Goal: Transaction & Acquisition: Purchase product/service

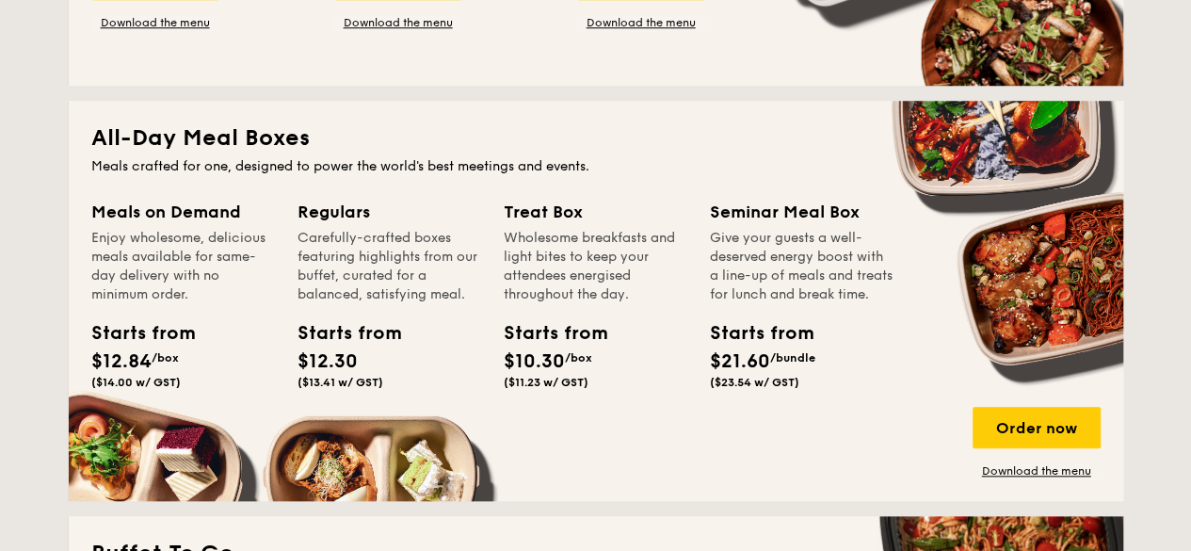
scroll to position [847, 0]
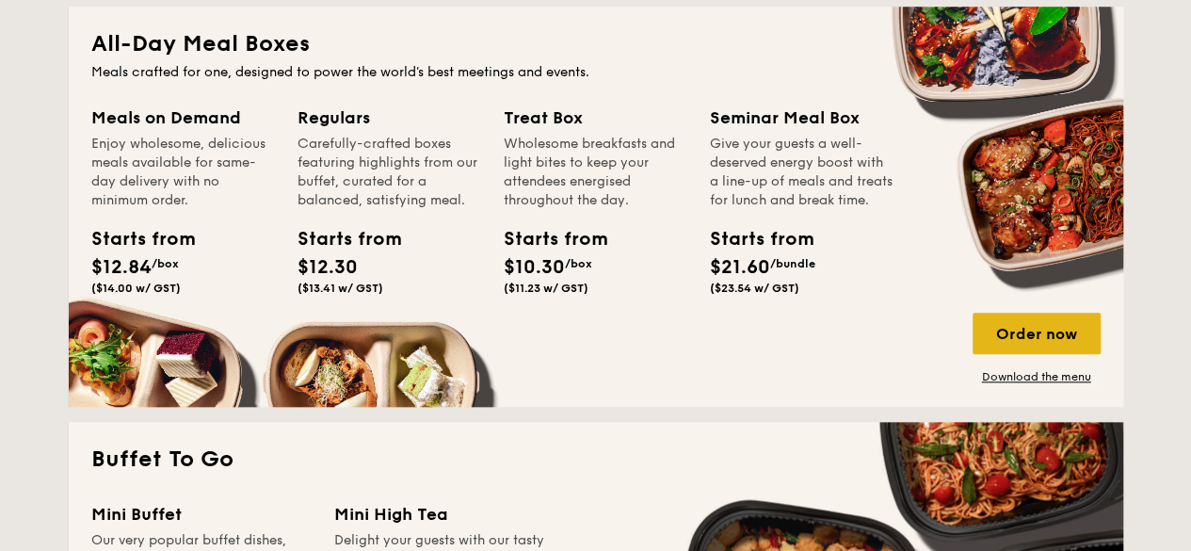
click at [1080, 336] on div "Order now" at bounding box center [1036, 333] width 128 height 41
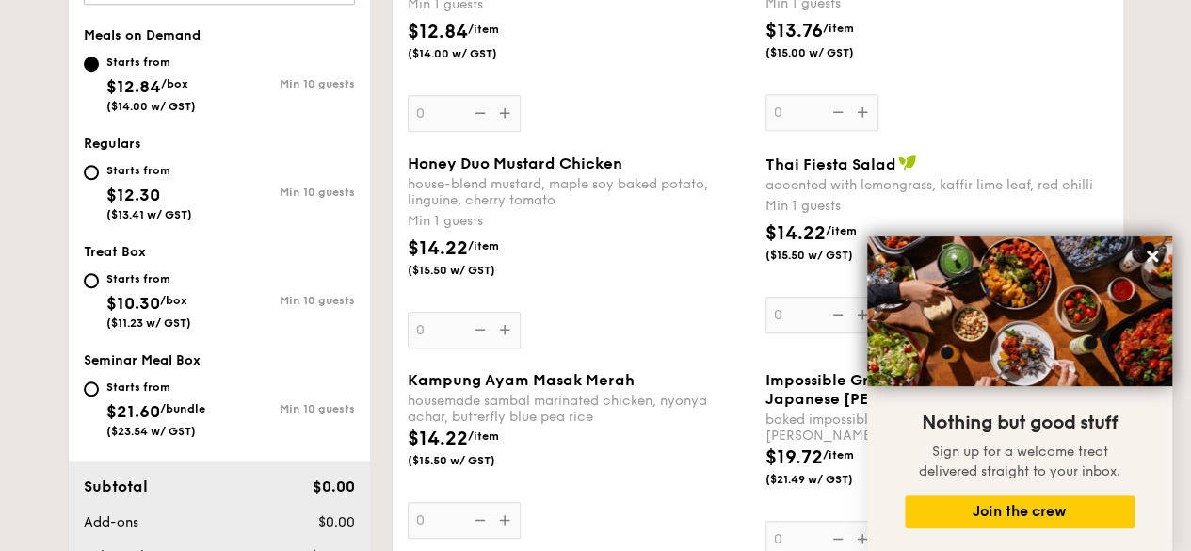
scroll to position [504, 0]
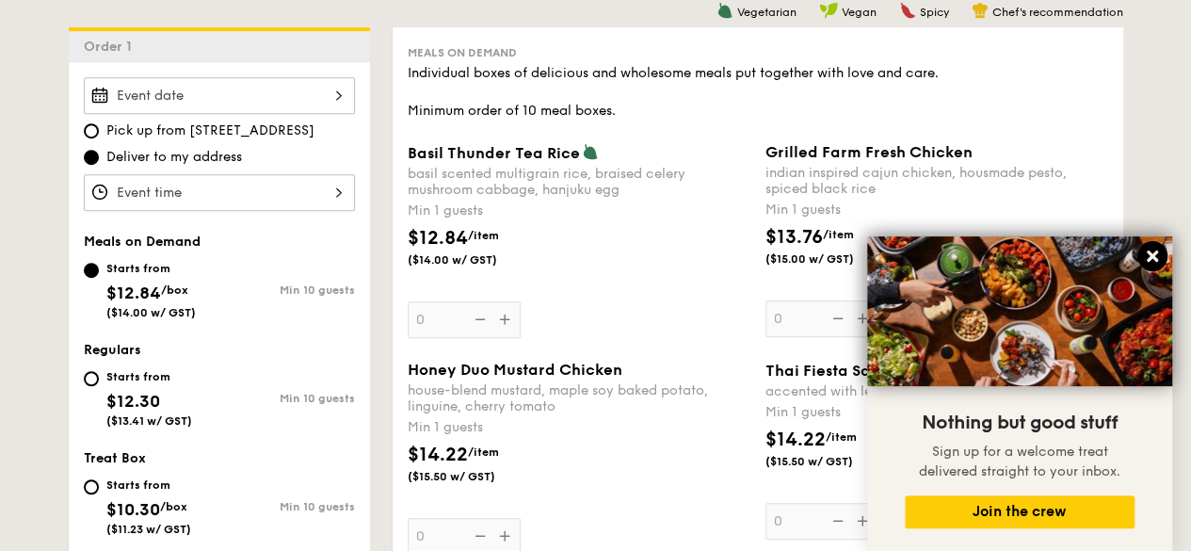
click at [1156, 253] on icon at bounding box center [1152, 255] width 11 height 11
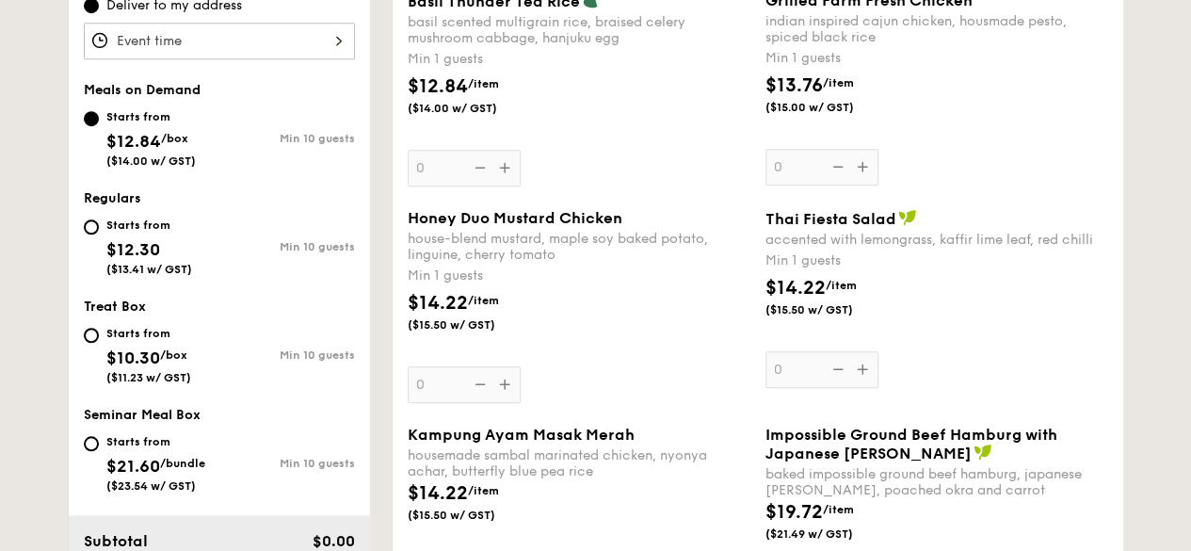
scroll to position [650, 0]
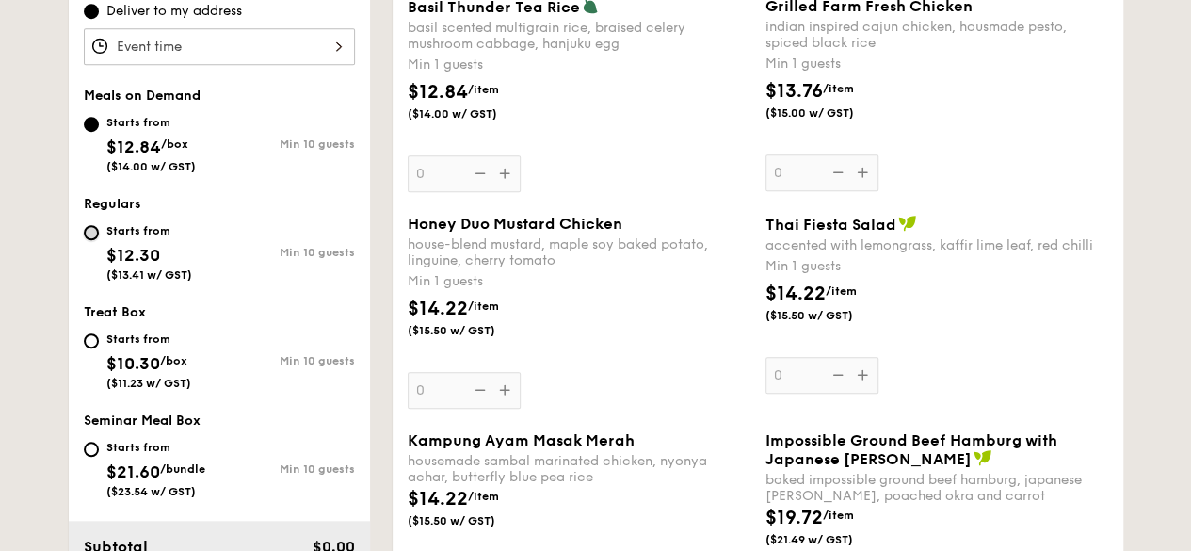
click at [84, 231] on input "Starts from $12.30 ($13.41 w/ GST) Min 10 guests" at bounding box center [91, 232] width 15 height 15
radio input "true"
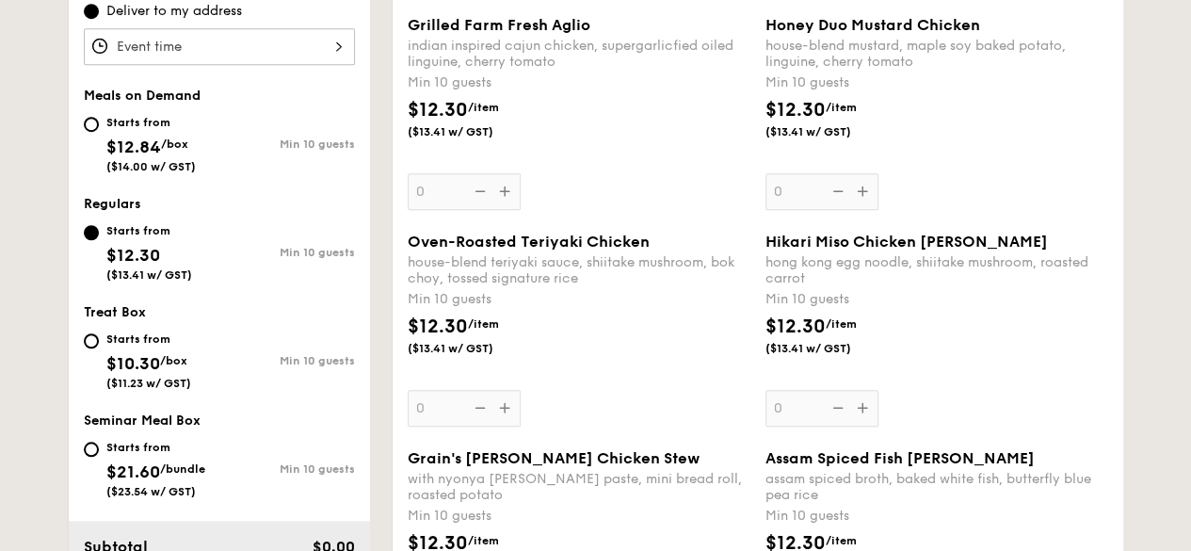
click at [503, 199] on div "Grilled Farm Fresh Aglio indian inspired cajun chicken, supergarlicfied oiled l…" at bounding box center [579, 113] width 343 height 194
click at [503, 199] on input "0" at bounding box center [464, 191] width 113 height 37
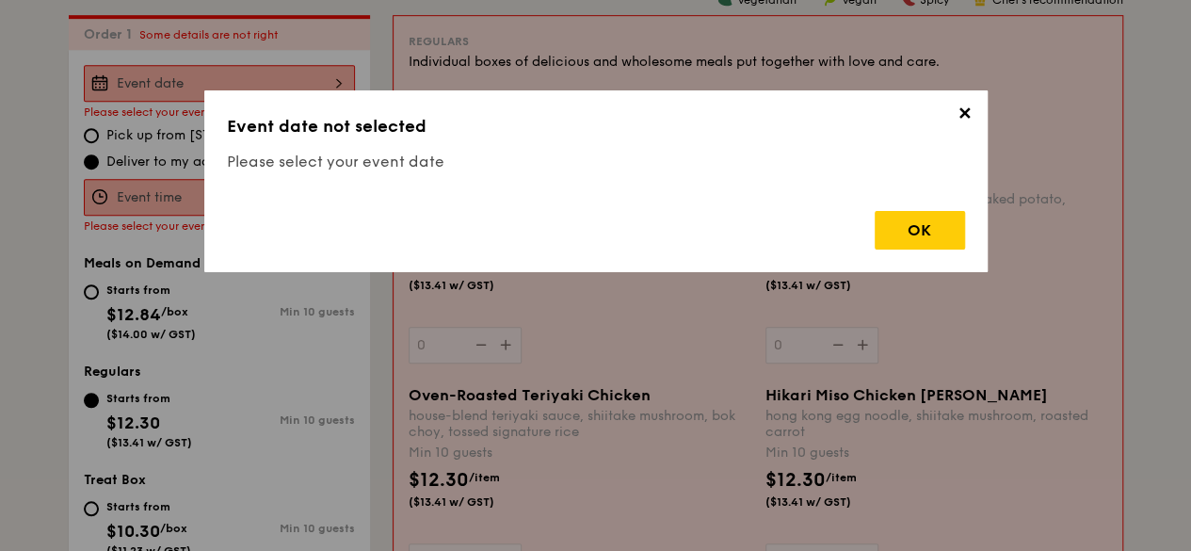
scroll to position [503, 0]
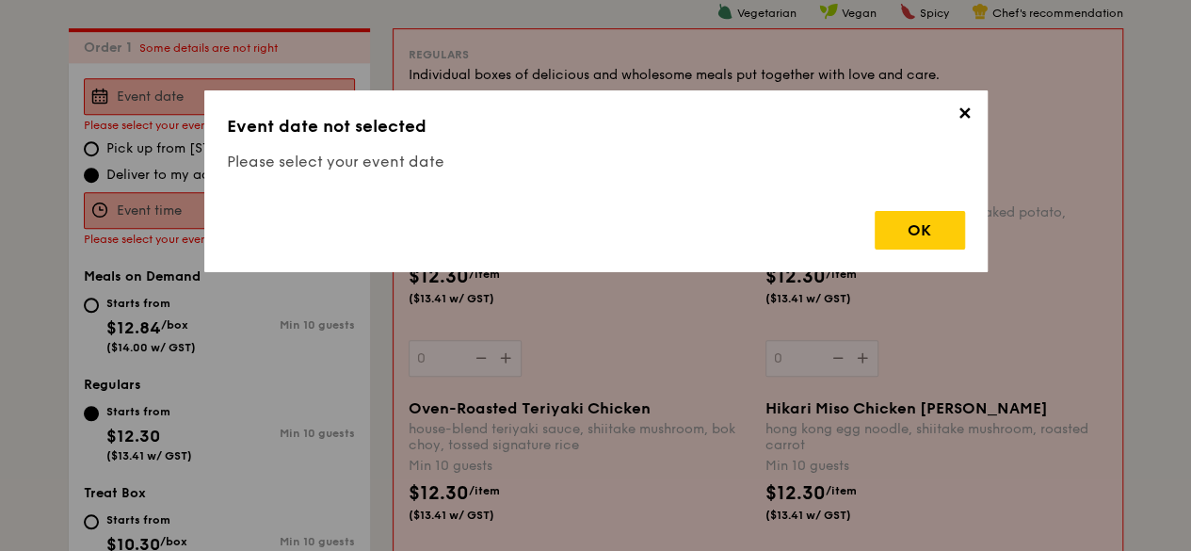
click at [972, 112] on span "✕" at bounding box center [965, 117] width 26 height 26
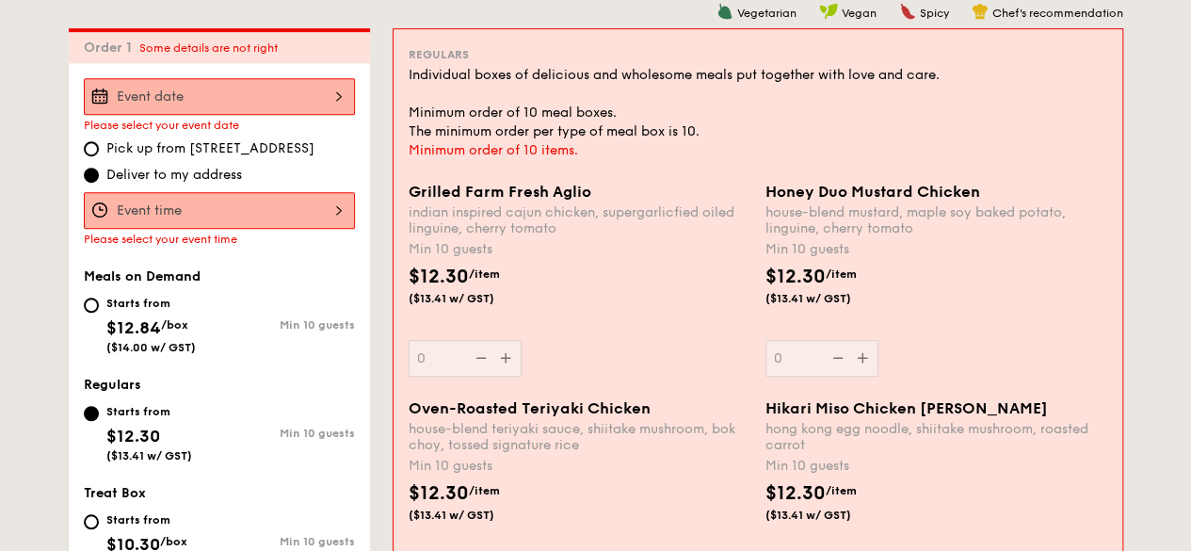
scroll to position [691, 0]
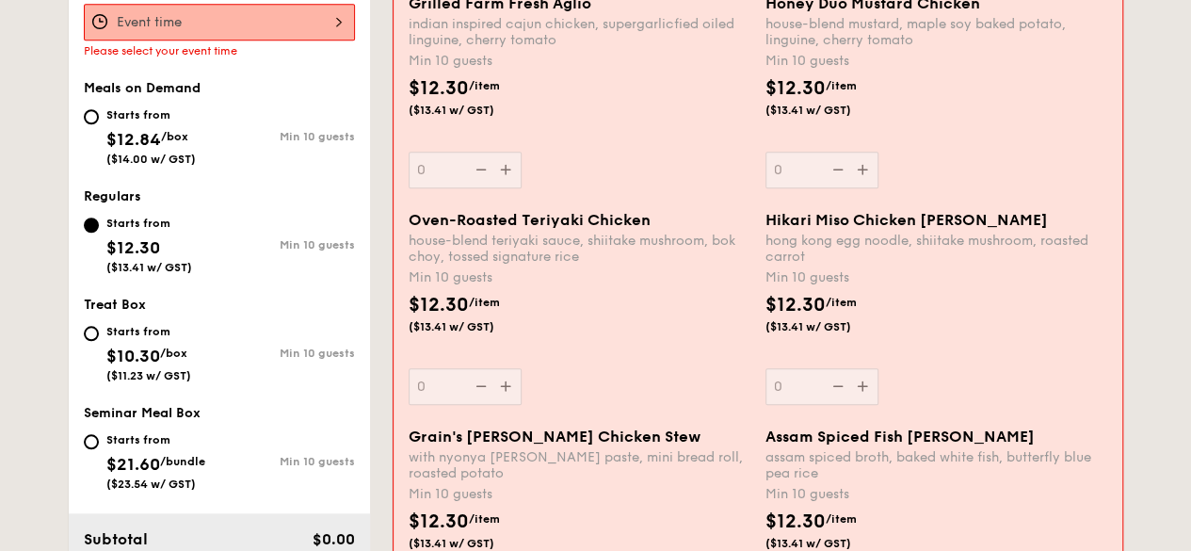
click at [505, 172] on div "Grilled Farm Fresh Aglio indian inspired cajun chicken, supergarlicfied oiled l…" at bounding box center [580, 91] width 342 height 194
click at [505, 172] on input "0" at bounding box center [465, 170] width 113 height 37
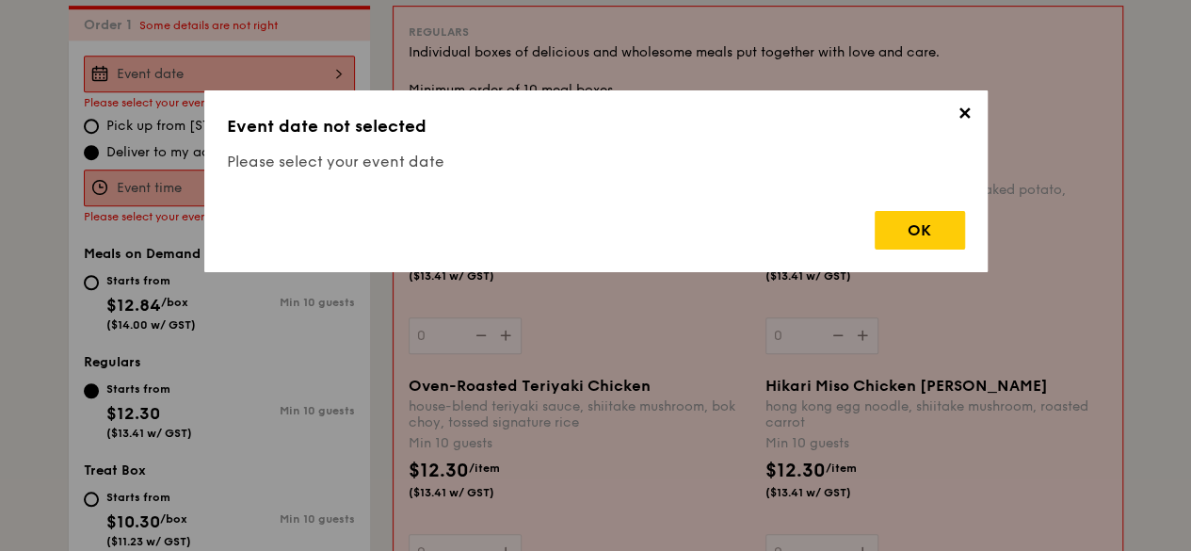
scroll to position [503, 0]
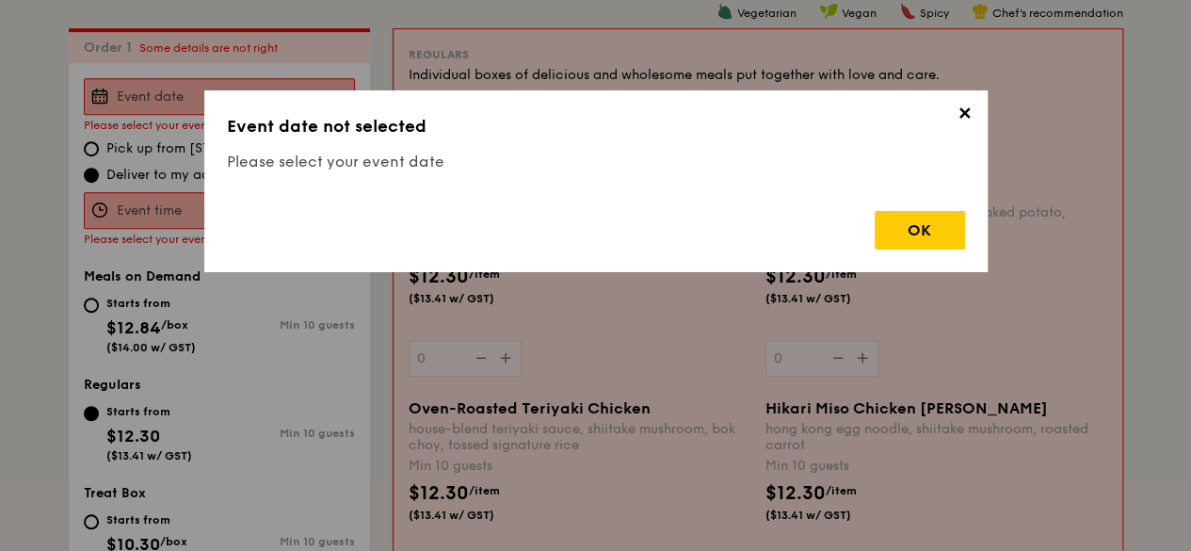
click at [962, 118] on span "✕" at bounding box center [965, 117] width 26 height 26
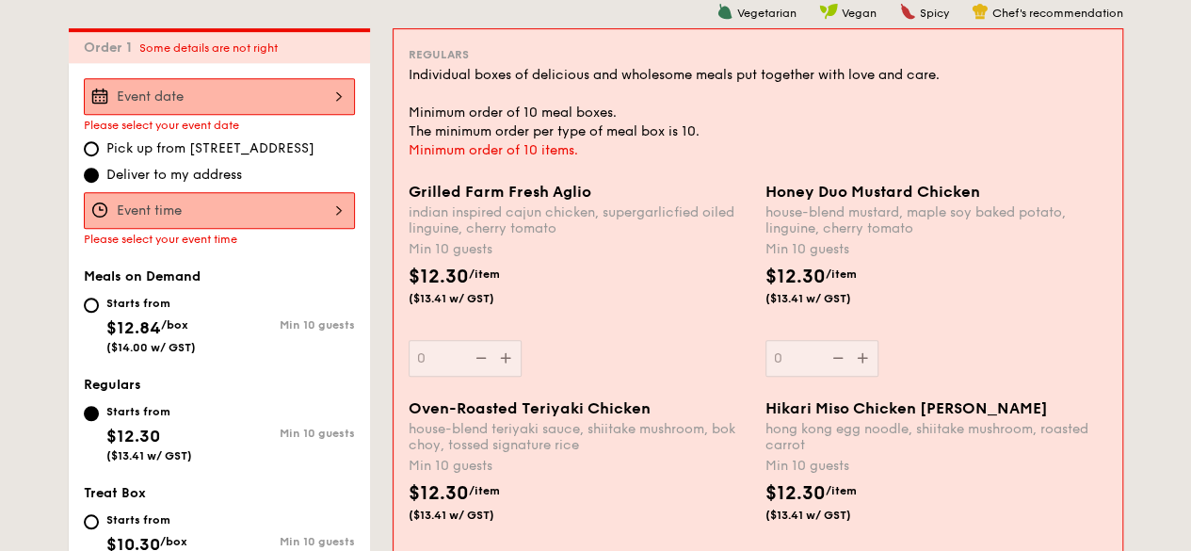
click at [284, 216] on div at bounding box center [219, 210] width 271 height 37
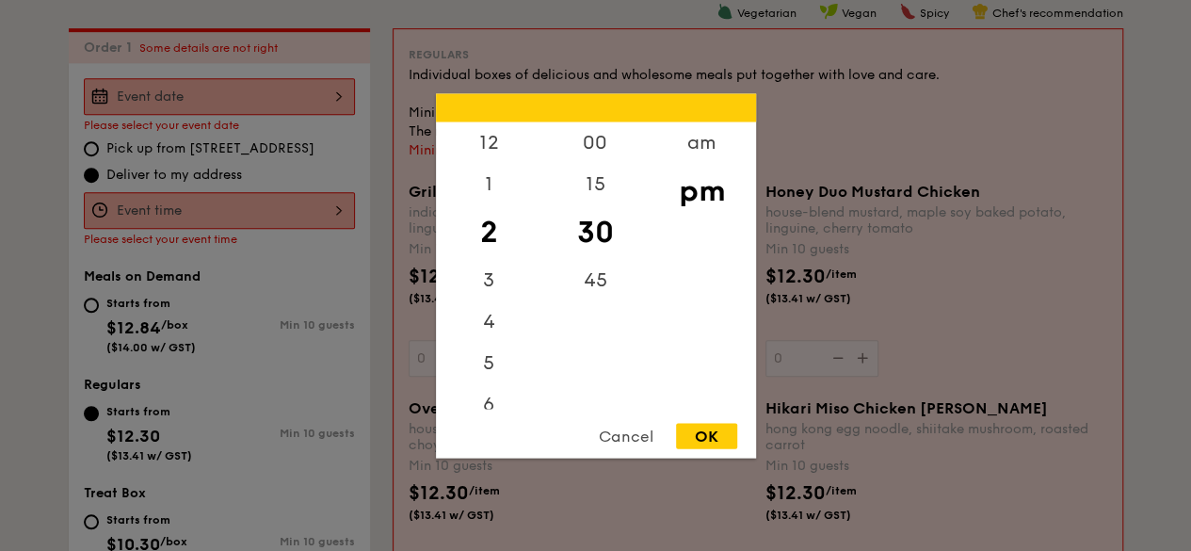
click at [284, 216] on div at bounding box center [595, 275] width 1191 height 551
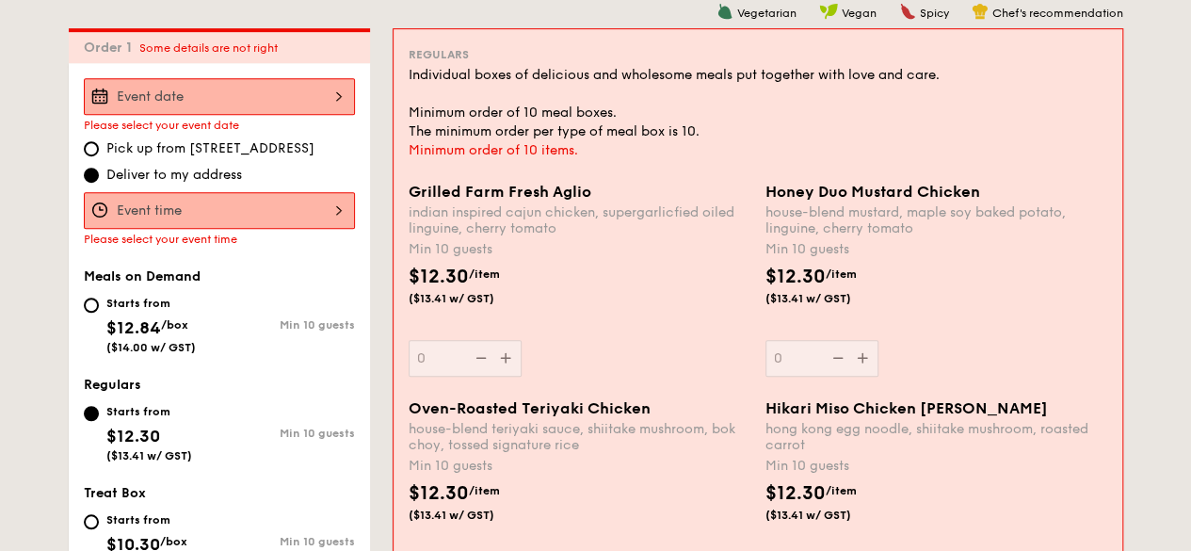
click at [292, 276] on div at bounding box center [595, 275] width 1191 height 551
click at [341, 97] on div at bounding box center [219, 96] width 271 height 37
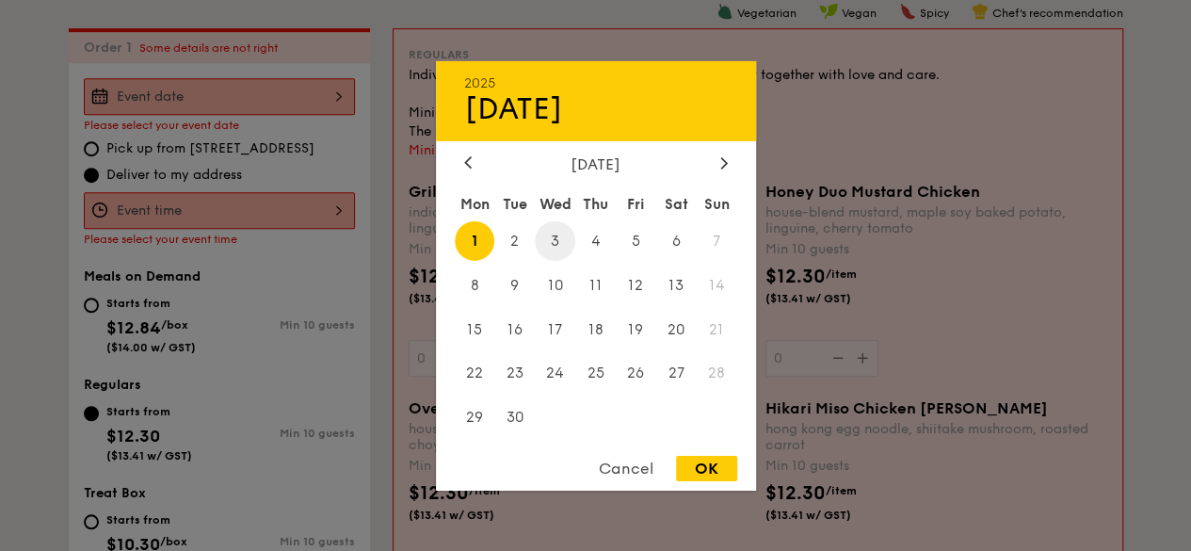
click at [555, 235] on span "3" at bounding box center [555, 240] width 40 height 40
click at [726, 466] on div "OK" at bounding box center [706, 468] width 61 height 25
type input "[DATE]"
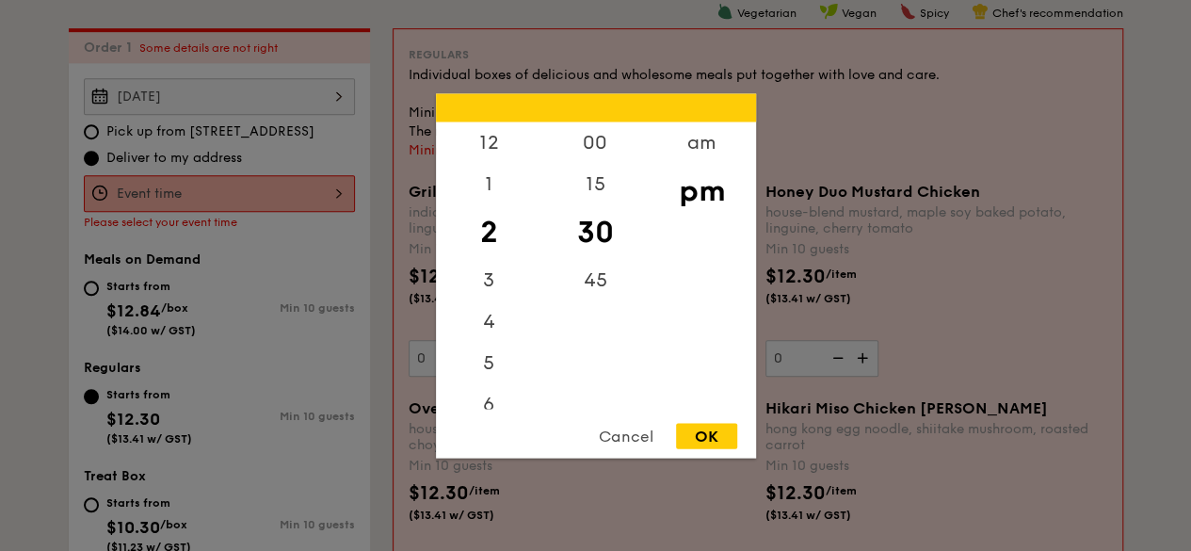
click at [328, 189] on div "12 1 2 3 4 5 6 7 8 9 10 11 00 15 30 45 am pm Cancel OK" at bounding box center [219, 193] width 271 height 37
click at [706, 143] on div "am" at bounding box center [702, 148] width 106 height 55
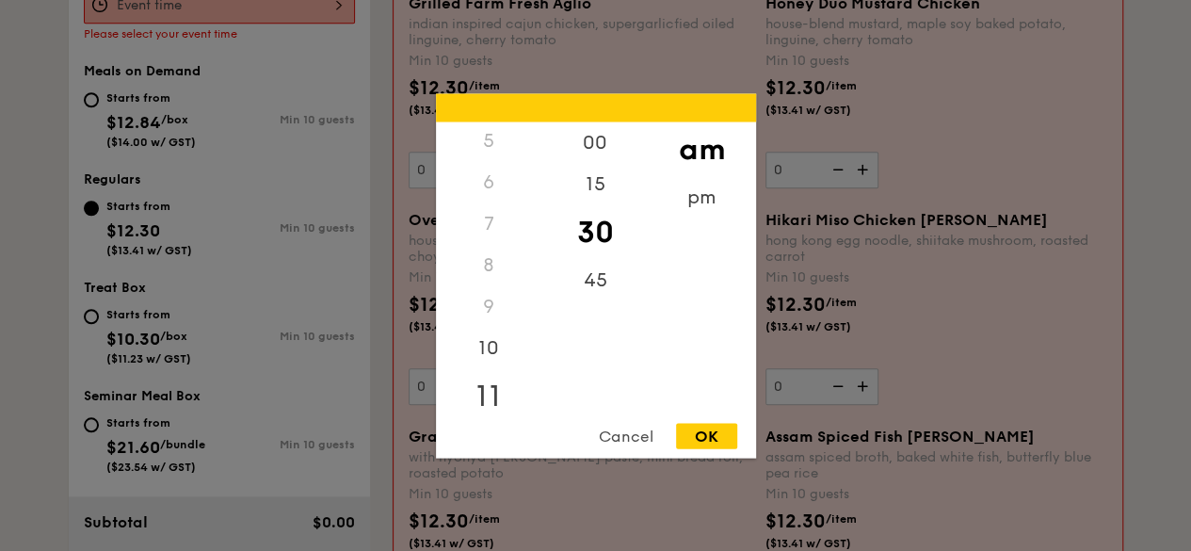
click at [492, 398] on div "11" at bounding box center [489, 395] width 106 height 55
click at [603, 149] on div "00" at bounding box center [595, 148] width 106 height 55
click at [715, 437] on div "OK" at bounding box center [706, 435] width 61 height 25
type input "11:00AM"
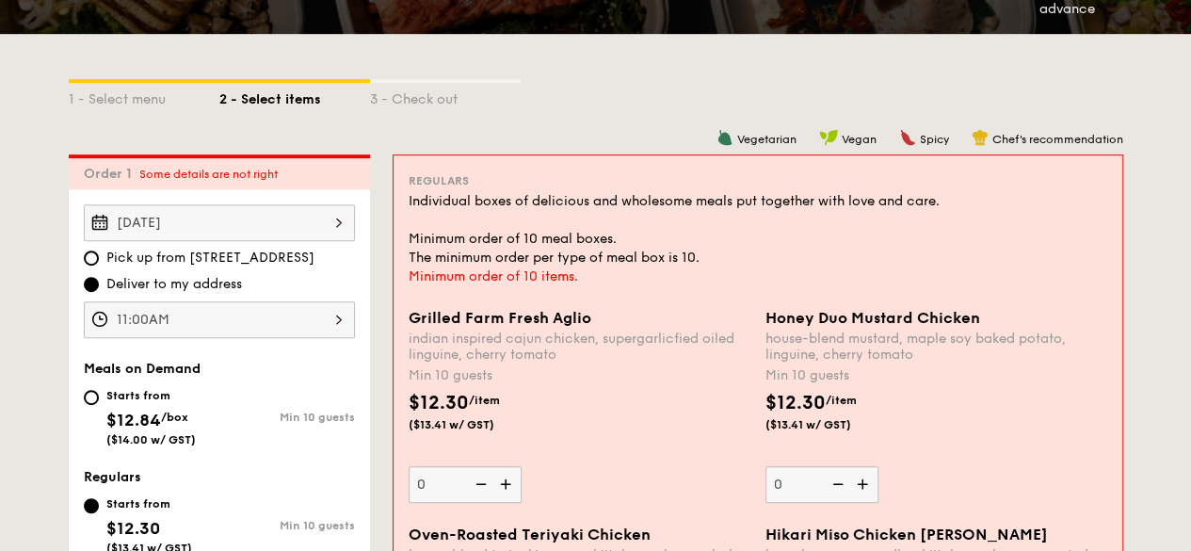
scroll to position [471, 0]
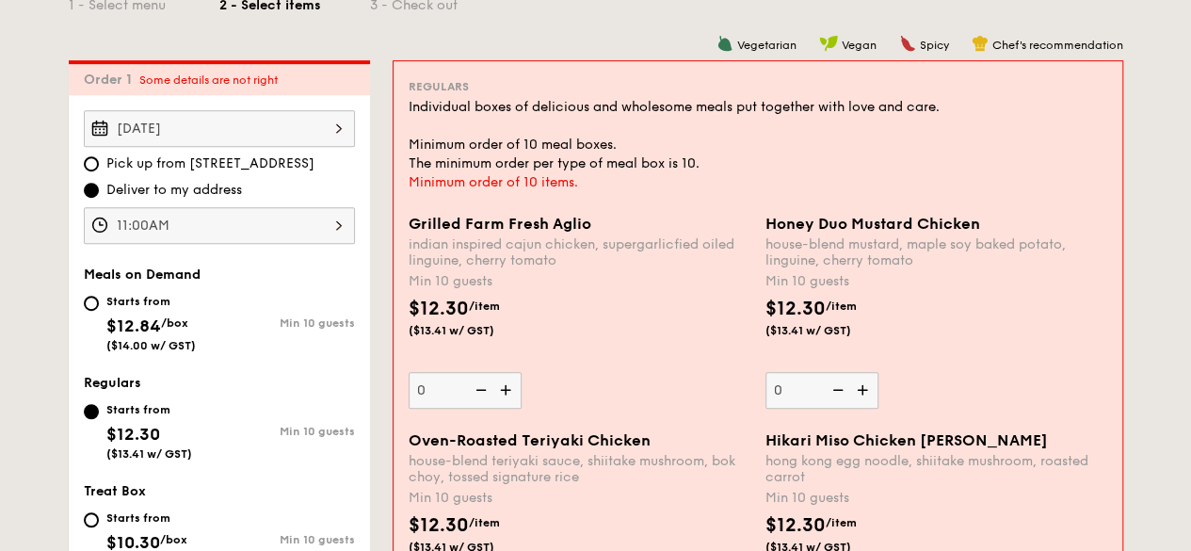
click at [508, 386] on img at bounding box center [507, 390] width 28 height 36
click at [508, 386] on input "0" at bounding box center [465, 390] width 113 height 37
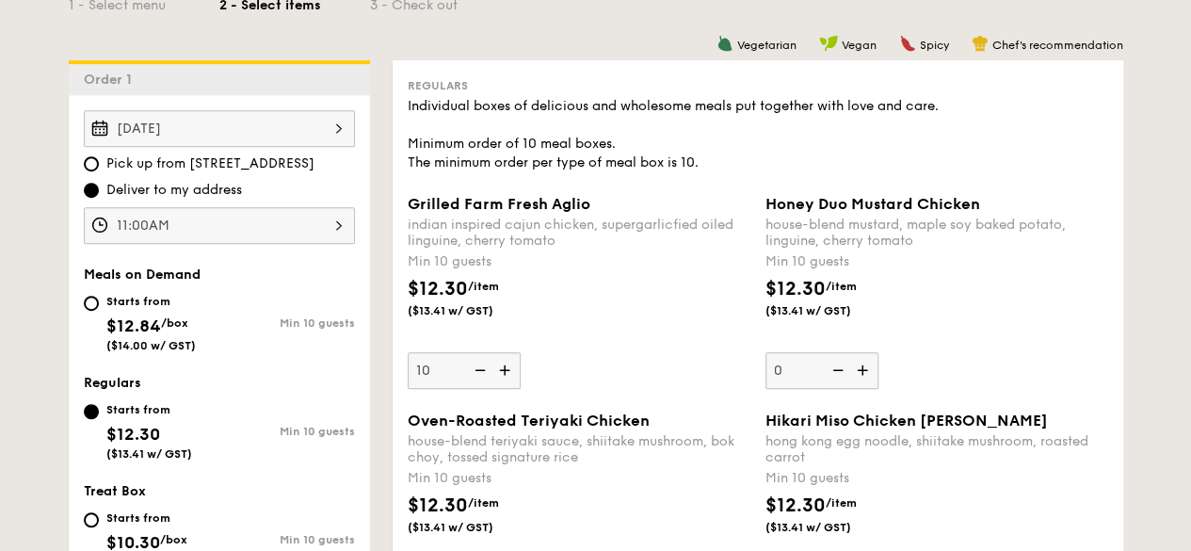
click at [571, 360] on div "Grilled Farm Fresh Aglio indian inspired cajun chicken, supergarlicfied oiled l…" at bounding box center [579, 292] width 343 height 194
click at [521, 360] on input "10" at bounding box center [464, 370] width 113 height 37
click at [571, 360] on div "Grilled Farm Fresh Aglio indian inspired cajun chicken, supergarlicfied oiled l…" at bounding box center [579, 292] width 343 height 194
click at [521, 360] on input "10" at bounding box center [464, 370] width 113 height 37
click at [506, 368] on img at bounding box center [506, 370] width 28 height 36
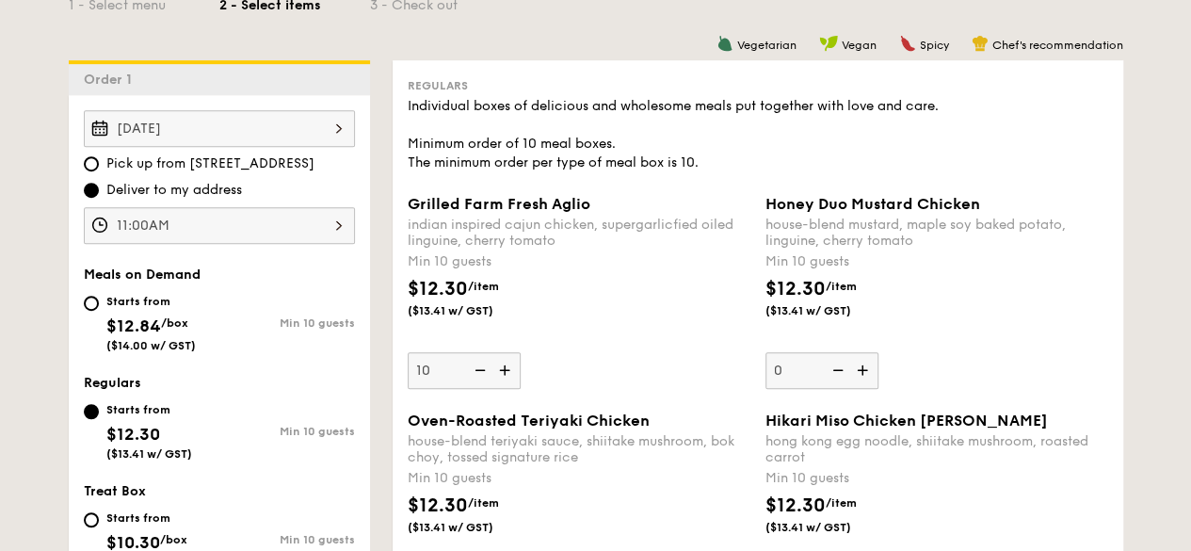
click at [506, 368] on input "10" at bounding box center [464, 370] width 113 height 37
click at [507, 368] on img at bounding box center [506, 370] width 28 height 36
click at [507, 368] on input "11" at bounding box center [464, 370] width 113 height 37
click at [507, 368] on img at bounding box center [506, 370] width 28 height 36
click at [507, 368] on input "12" at bounding box center [464, 370] width 113 height 37
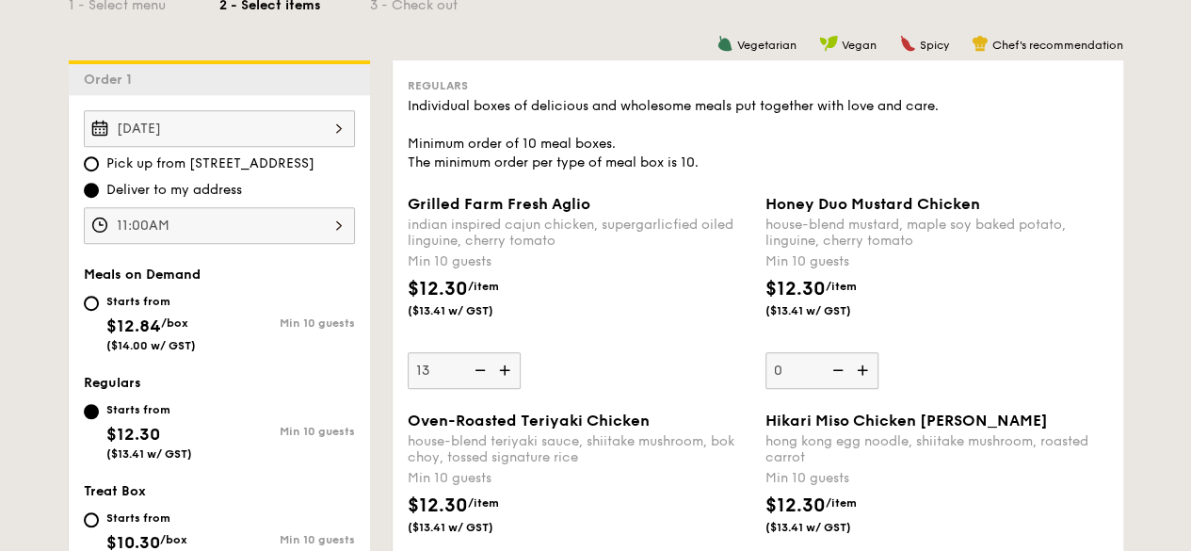
click at [507, 368] on img at bounding box center [506, 370] width 28 height 36
click at [507, 368] on input "13" at bounding box center [464, 370] width 113 height 37
click at [507, 368] on img at bounding box center [506, 370] width 28 height 36
click at [507, 368] on input "14" at bounding box center [464, 370] width 113 height 37
click at [507, 368] on img at bounding box center [506, 370] width 28 height 36
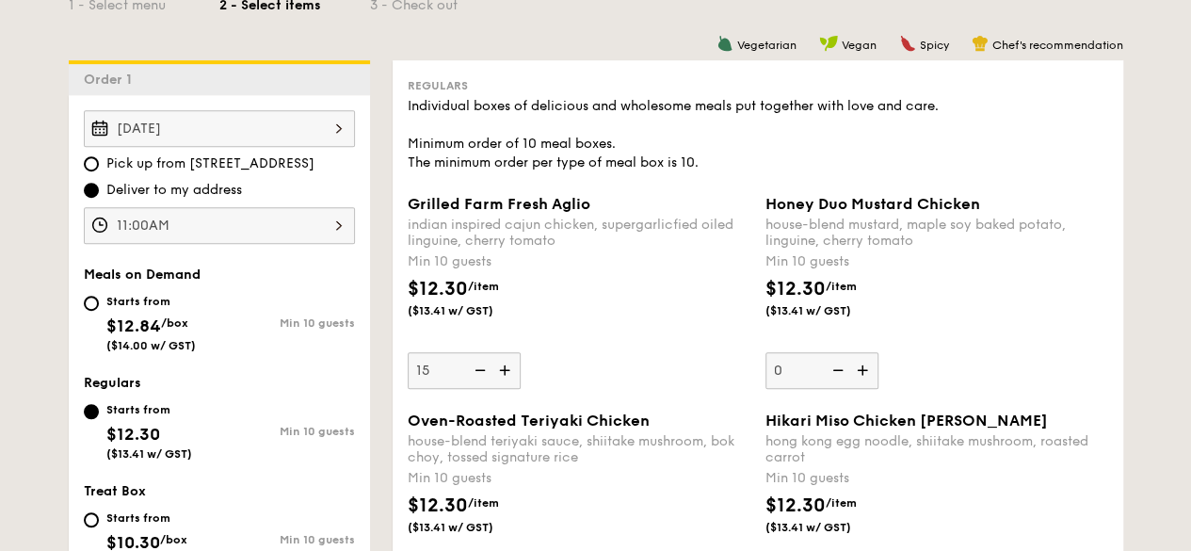
click at [507, 368] on input "15" at bounding box center [464, 370] width 113 height 37
click at [507, 368] on img at bounding box center [506, 370] width 28 height 36
click at [507, 368] on input "16" at bounding box center [464, 370] width 113 height 37
click at [507, 368] on img at bounding box center [506, 370] width 28 height 36
click at [507, 368] on input "17" at bounding box center [464, 370] width 113 height 37
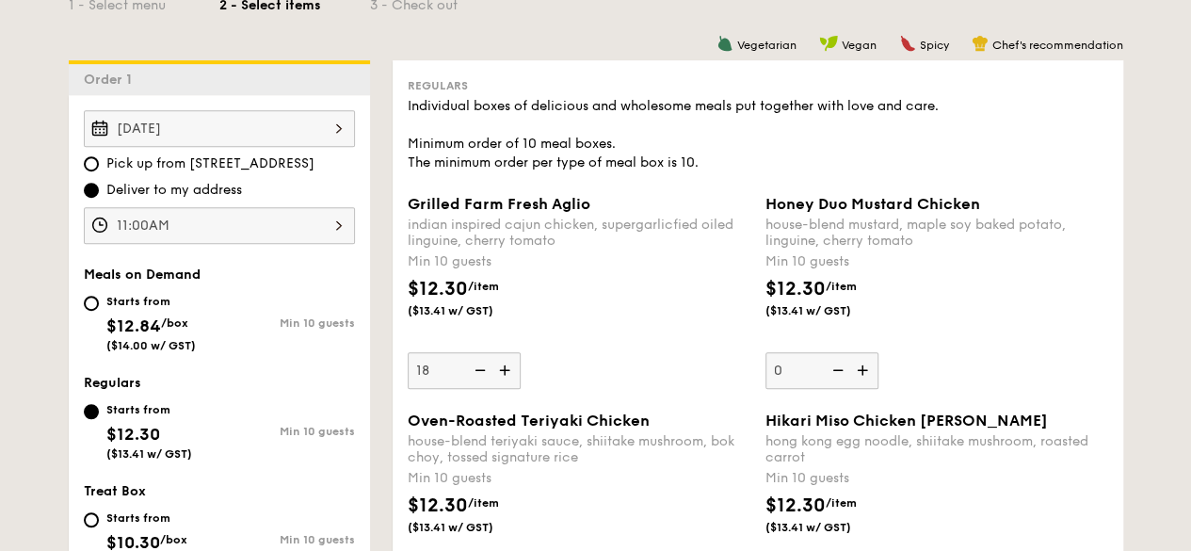
click at [507, 368] on img at bounding box center [506, 370] width 28 height 36
click at [507, 368] on input "18" at bounding box center [464, 370] width 113 height 37
click at [507, 368] on img at bounding box center [506, 370] width 28 height 36
click at [507, 368] on input "19" at bounding box center [464, 370] width 113 height 37
click at [507, 368] on img at bounding box center [506, 370] width 28 height 36
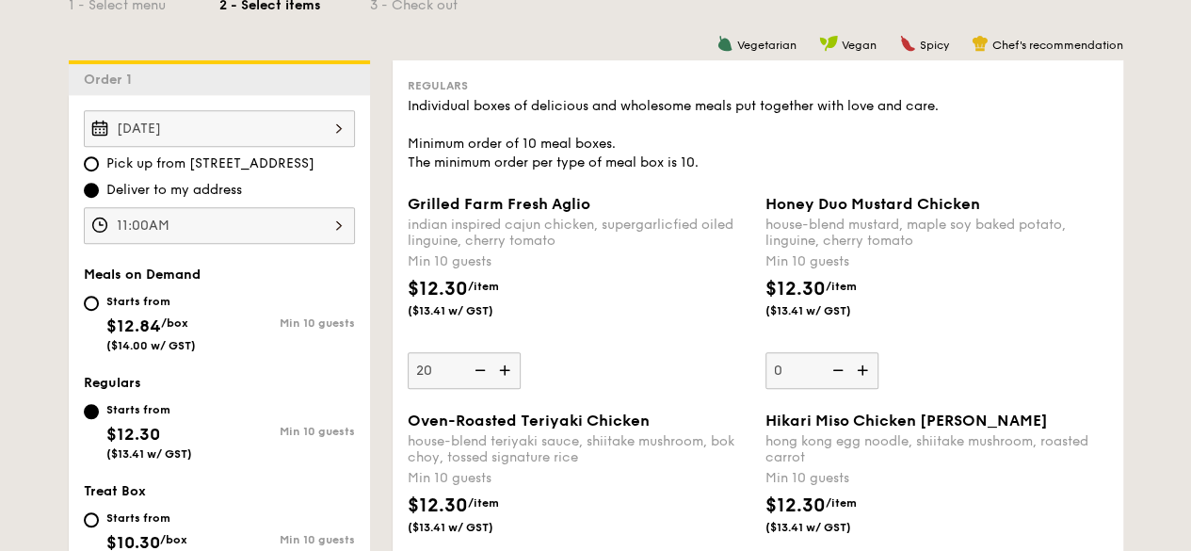
click at [507, 368] on input "20" at bounding box center [464, 370] width 113 height 37
click at [507, 368] on img at bounding box center [506, 370] width 28 height 36
click at [507, 368] on input "21" at bounding box center [464, 370] width 113 height 37
click at [507, 368] on img at bounding box center [506, 370] width 28 height 36
click at [507, 368] on input "22" at bounding box center [464, 370] width 113 height 37
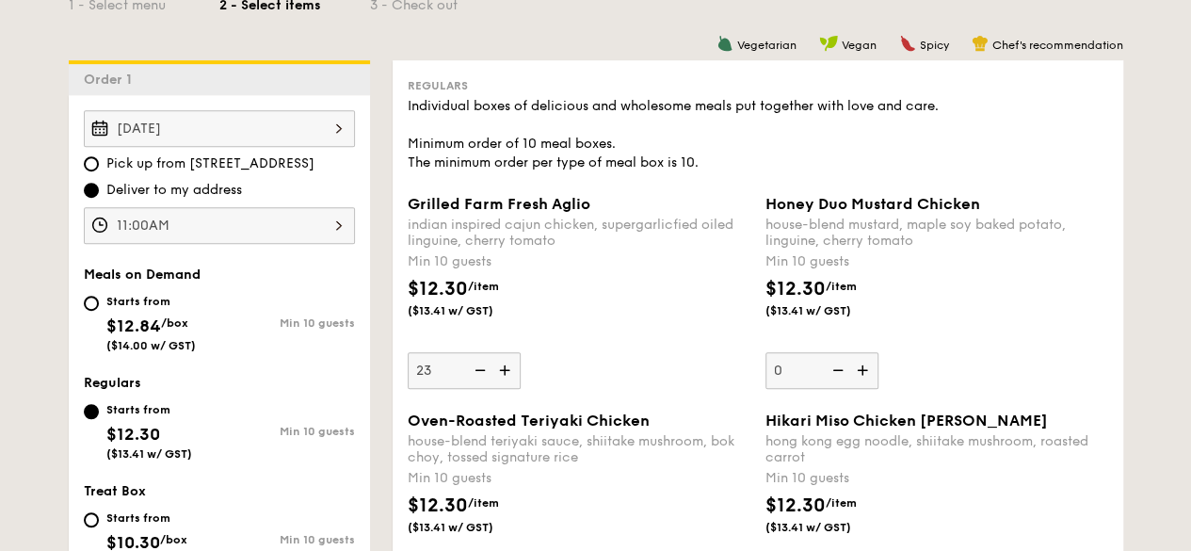
click at [507, 368] on img at bounding box center [506, 370] width 28 height 36
click at [507, 368] on input "23" at bounding box center [464, 370] width 113 height 37
click at [507, 368] on img at bounding box center [506, 370] width 28 height 36
click at [507, 368] on input "24" at bounding box center [464, 370] width 113 height 37
click at [507, 368] on img at bounding box center [506, 370] width 28 height 36
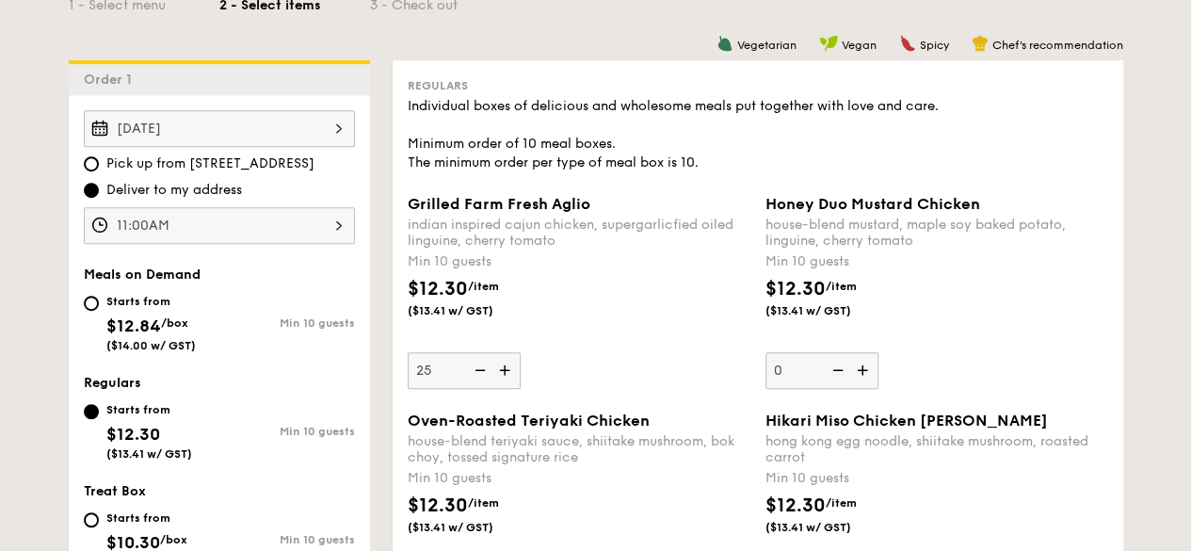
click at [507, 368] on input "25" at bounding box center [464, 370] width 113 height 37
click at [507, 368] on img at bounding box center [506, 370] width 28 height 36
click at [507, 368] on input "26" at bounding box center [464, 370] width 113 height 37
click at [507, 368] on img at bounding box center [506, 370] width 28 height 36
click at [507, 368] on input "27" at bounding box center [464, 370] width 113 height 37
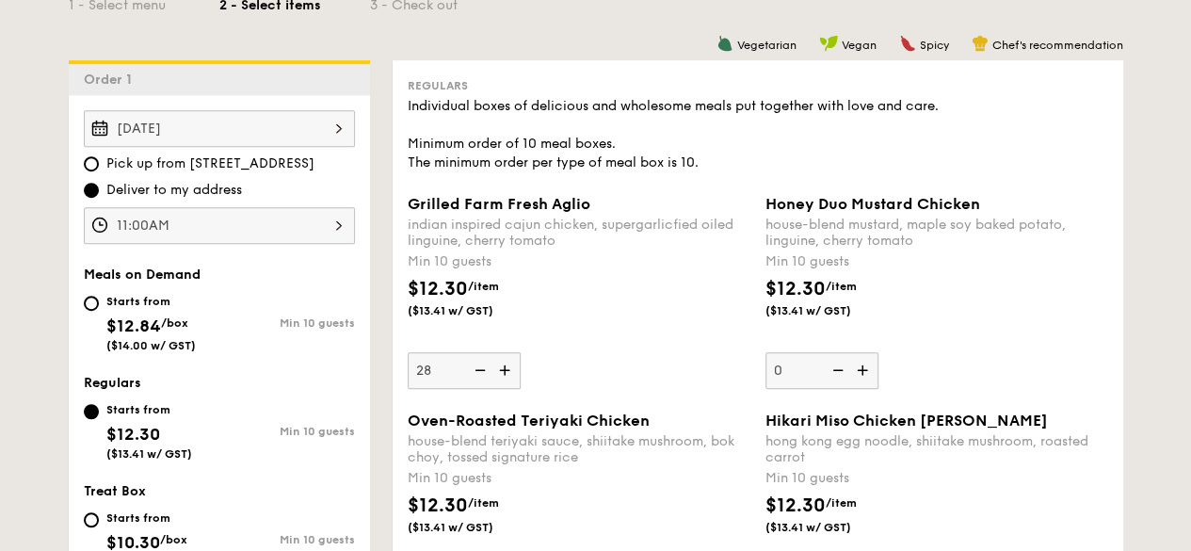
click at [507, 368] on img at bounding box center [506, 370] width 28 height 36
click at [507, 368] on input "28" at bounding box center [464, 370] width 113 height 37
click at [507, 368] on img at bounding box center [506, 370] width 28 height 36
click at [507, 368] on input "29" at bounding box center [464, 370] width 113 height 37
click at [507, 368] on img at bounding box center [506, 370] width 28 height 36
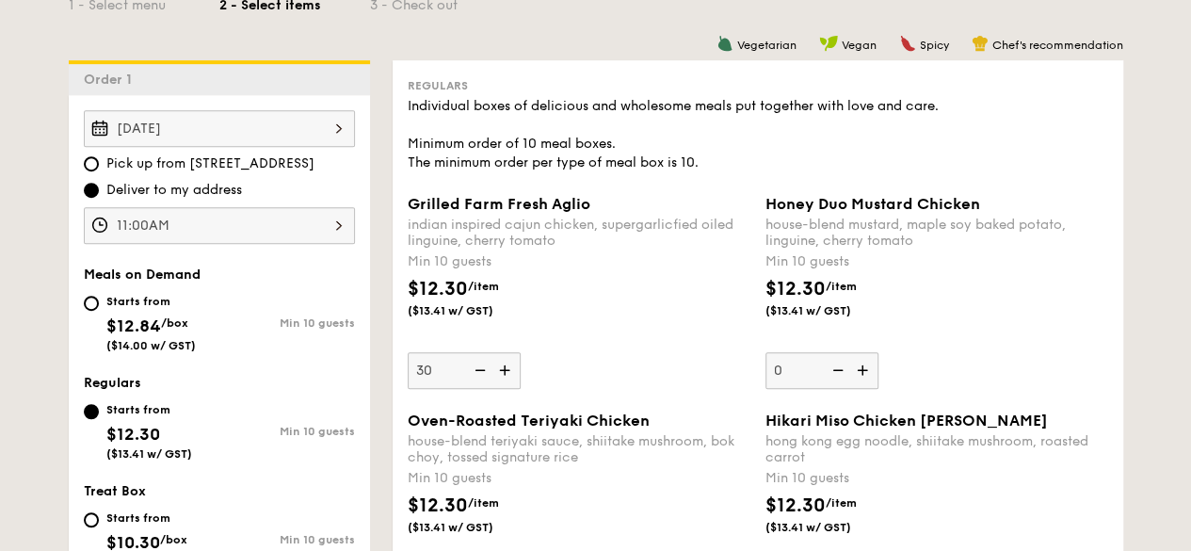
click at [507, 368] on input "30" at bounding box center [464, 370] width 113 height 37
click at [482, 371] on img at bounding box center [478, 370] width 28 height 36
click at [482, 371] on input "31" at bounding box center [464, 370] width 113 height 37
type input "30"
click at [571, 371] on div "Grilled Farm Fresh Aglio indian inspired cajun chicken, supergarlicfied oiled l…" at bounding box center [579, 292] width 343 height 194
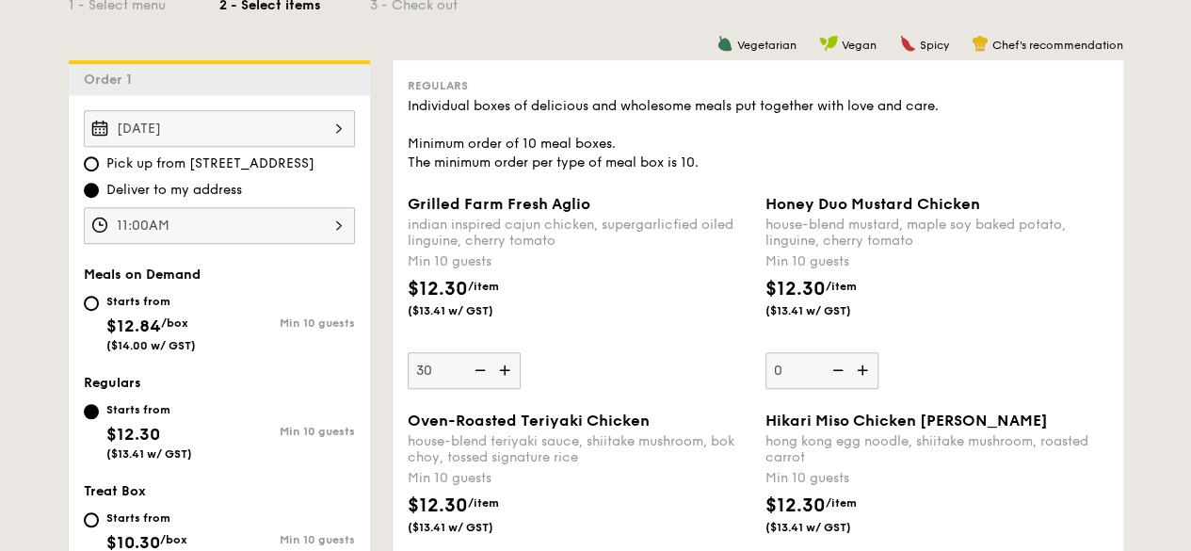
click at [521, 371] on input "30" at bounding box center [464, 370] width 113 height 37
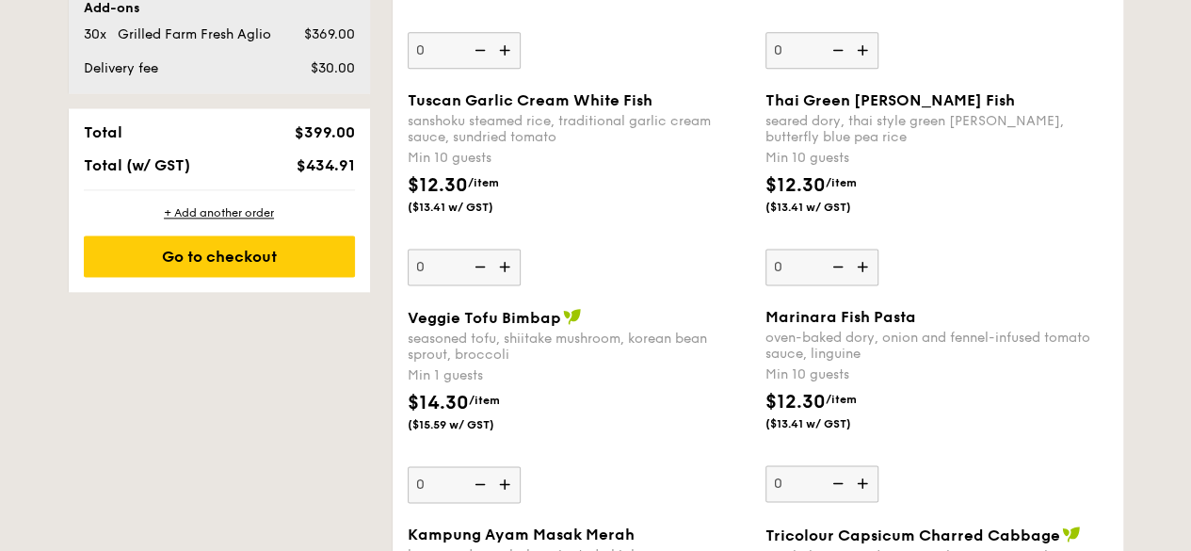
scroll to position [1130, 0]
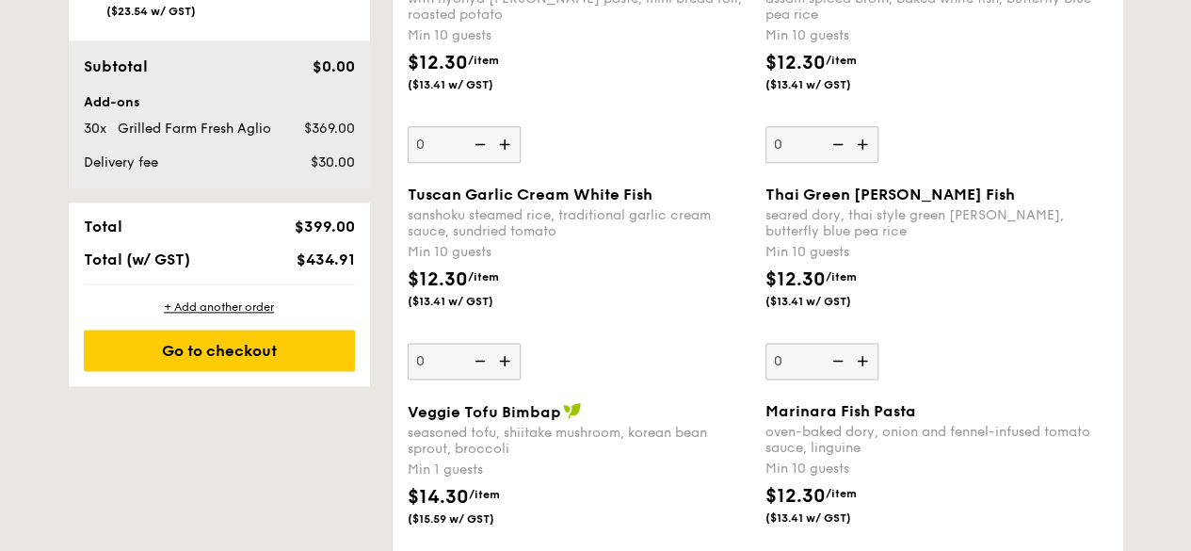
click at [860, 363] on img at bounding box center [864, 361] width 28 height 36
click at [860, 363] on input "0" at bounding box center [821, 361] width 113 height 37
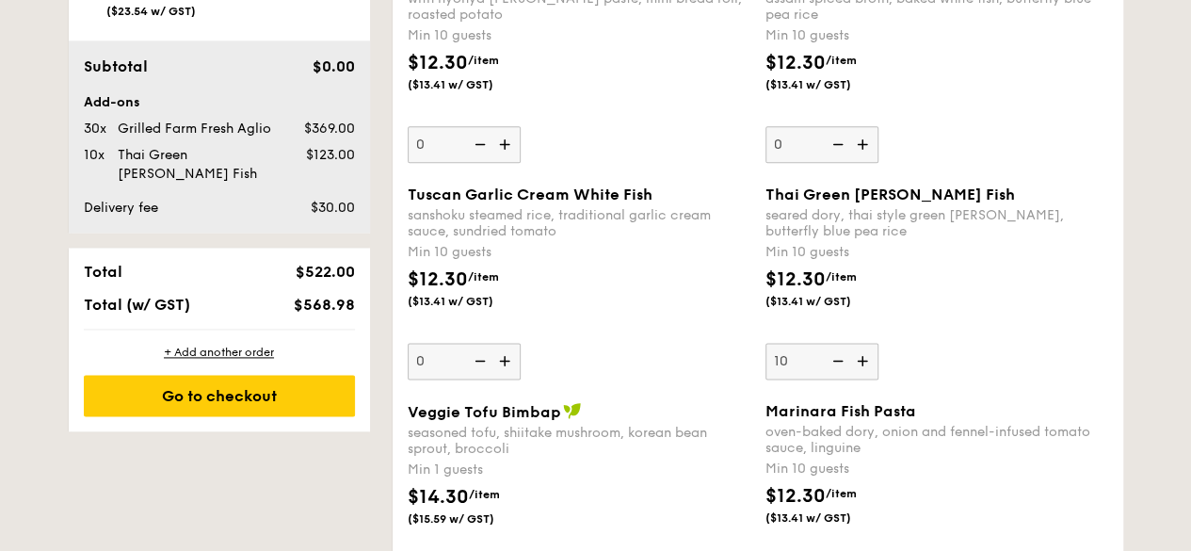
click at [860, 363] on img at bounding box center [864, 361] width 28 height 36
click at [860, 363] on input "10" at bounding box center [821, 361] width 113 height 37
click at [860, 363] on img at bounding box center [864, 361] width 28 height 36
click at [860, 363] on input "11" at bounding box center [821, 361] width 113 height 37
click at [860, 363] on img at bounding box center [864, 361] width 28 height 36
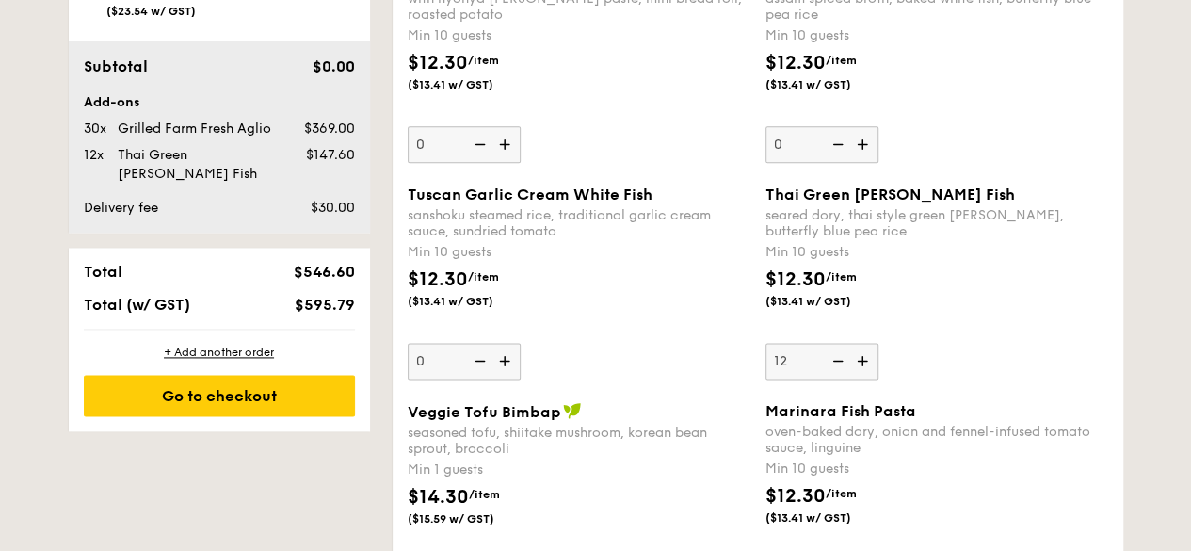
click at [860, 363] on input "12" at bounding box center [821, 361] width 113 height 37
click at [860, 363] on img at bounding box center [864, 361] width 28 height 36
click at [860, 363] on input "13" at bounding box center [821, 361] width 113 height 37
click at [860, 363] on img at bounding box center [864, 361] width 28 height 36
click at [860, 363] on input "14" at bounding box center [821, 361] width 113 height 37
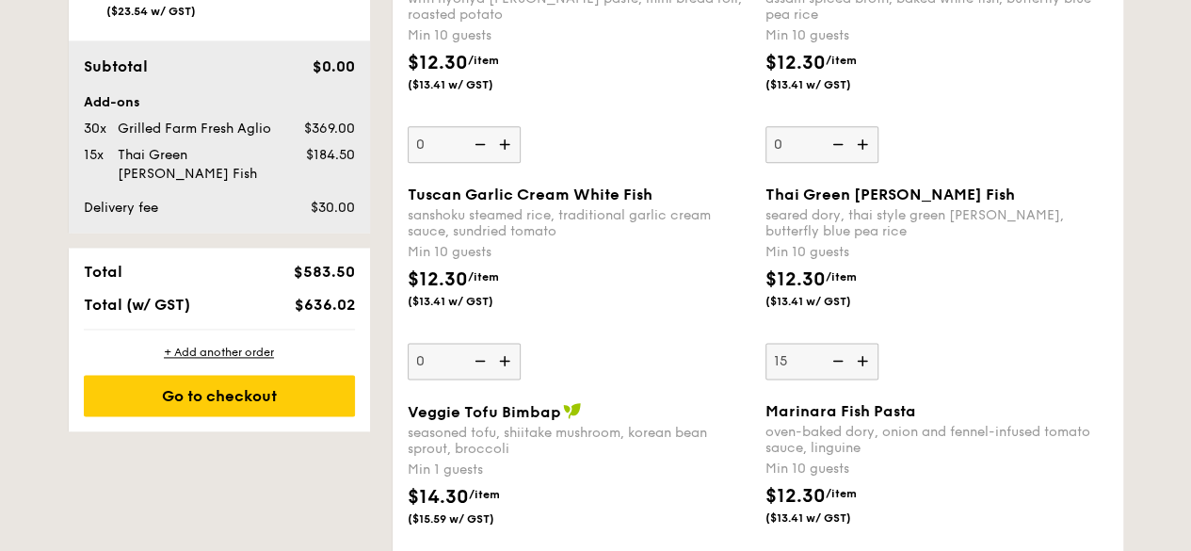
click at [860, 363] on img at bounding box center [864, 361] width 28 height 36
click at [860, 363] on input "15" at bounding box center [821, 361] width 113 height 37
click at [860, 363] on img at bounding box center [864, 361] width 28 height 36
click at [860, 363] on input "16" at bounding box center [821, 361] width 113 height 37
click at [860, 363] on img at bounding box center [864, 361] width 28 height 36
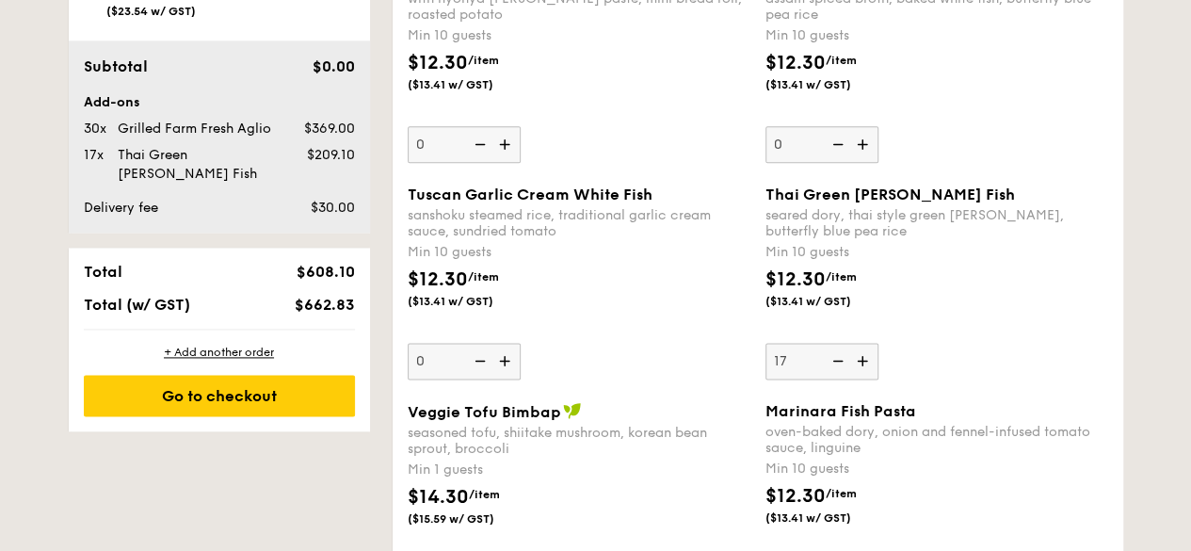
click at [860, 363] on input "17" at bounding box center [821, 361] width 113 height 37
click at [860, 363] on img at bounding box center [864, 361] width 28 height 36
click at [860, 363] on input "18" at bounding box center [821, 361] width 113 height 37
click at [860, 363] on img at bounding box center [864, 361] width 28 height 36
click at [860, 363] on input "19" at bounding box center [821, 361] width 113 height 37
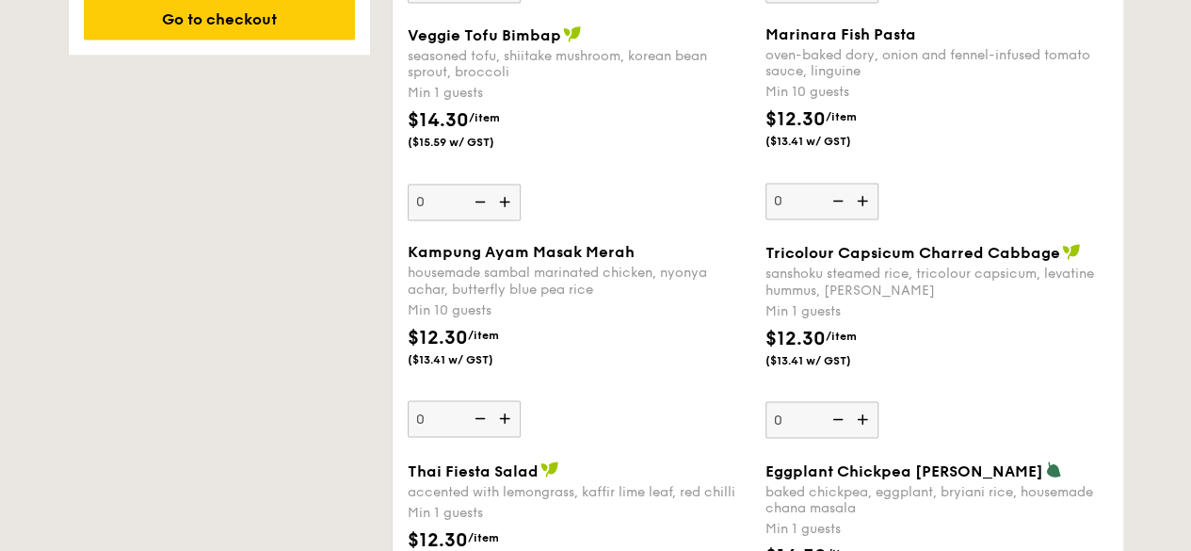
scroll to position [1318, 0]
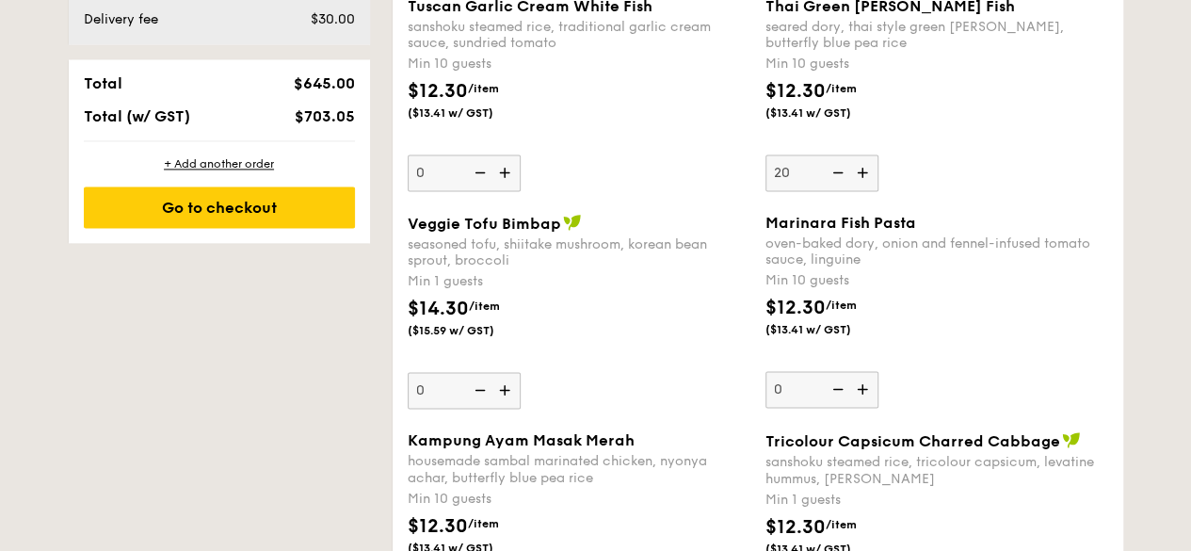
click at [838, 169] on img at bounding box center [836, 172] width 28 height 36
click at [838, 169] on input "20" at bounding box center [821, 172] width 113 height 37
click at [838, 169] on img at bounding box center [836, 172] width 28 height 36
click at [838, 169] on input "19" at bounding box center [821, 172] width 113 height 37
click at [838, 169] on img at bounding box center [836, 172] width 28 height 36
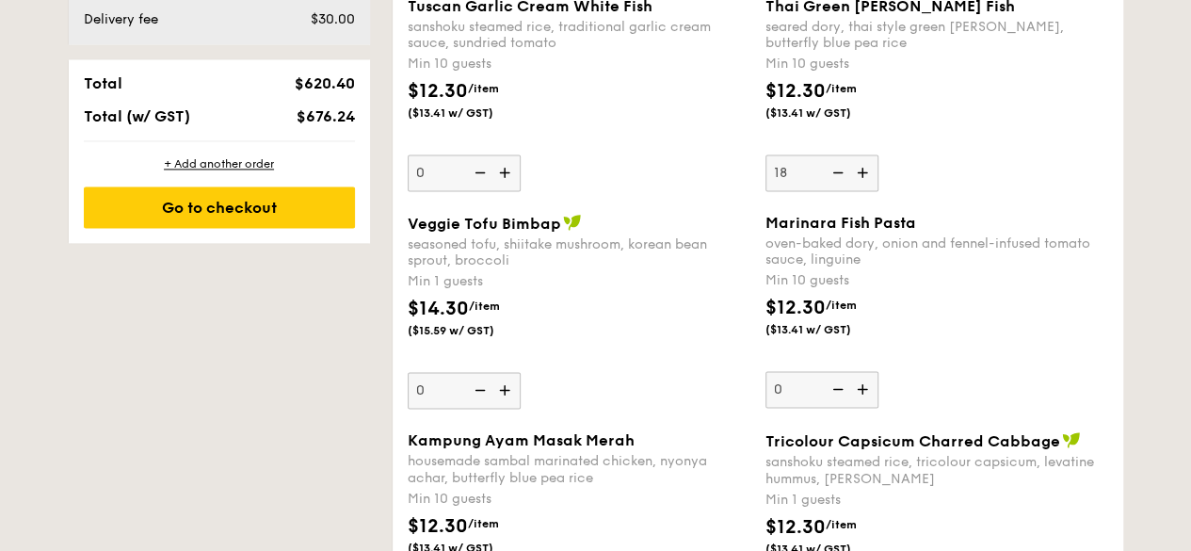
click at [838, 169] on input "18" at bounding box center [821, 172] width 113 height 37
click at [838, 169] on img at bounding box center [836, 172] width 28 height 36
click at [838, 169] on input "17" at bounding box center [821, 172] width 113 height 37
click at [838, 169] on img at bounding box center [836, 172] width 28 height 36
click at [838, 169] on input "16" at bounding box center [821, 172] width 113 height 37
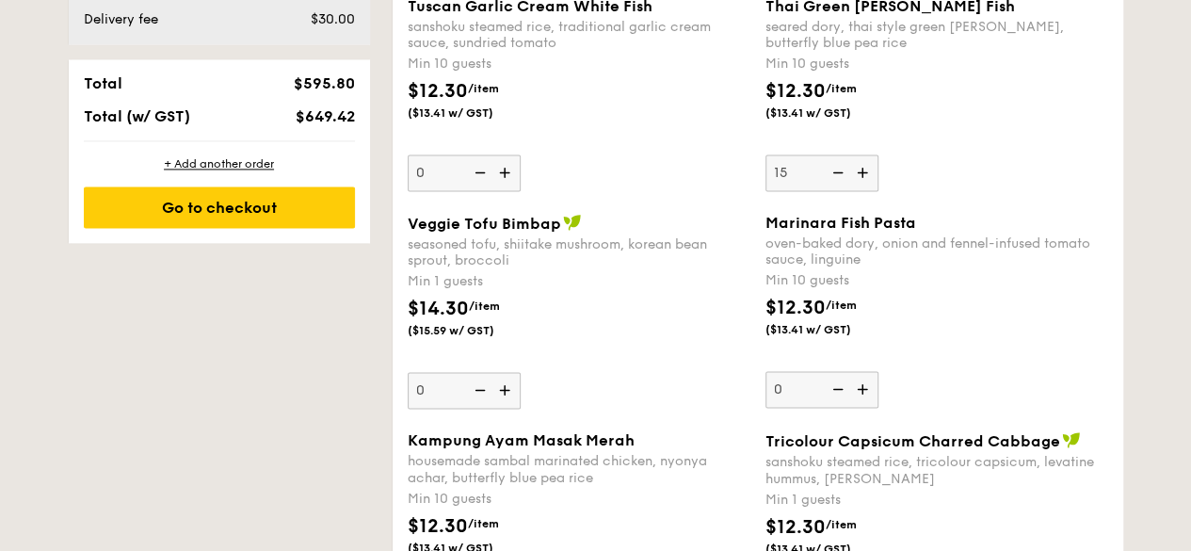
click at [838, 169] on img at bounding box center [836, 172] width 28 height 36
click at [838, 169] on input "15" at bounding box center [821, 172] width 113 height 37
click at [838, 169] on img at bounding box center [836, 172] width 28 height 36
click at [838, 169] on input "14" at bounding box center [821, 172] width 113 height 37
click at [838, 169] on img at bounding box center [836, 172] width 28 height 36
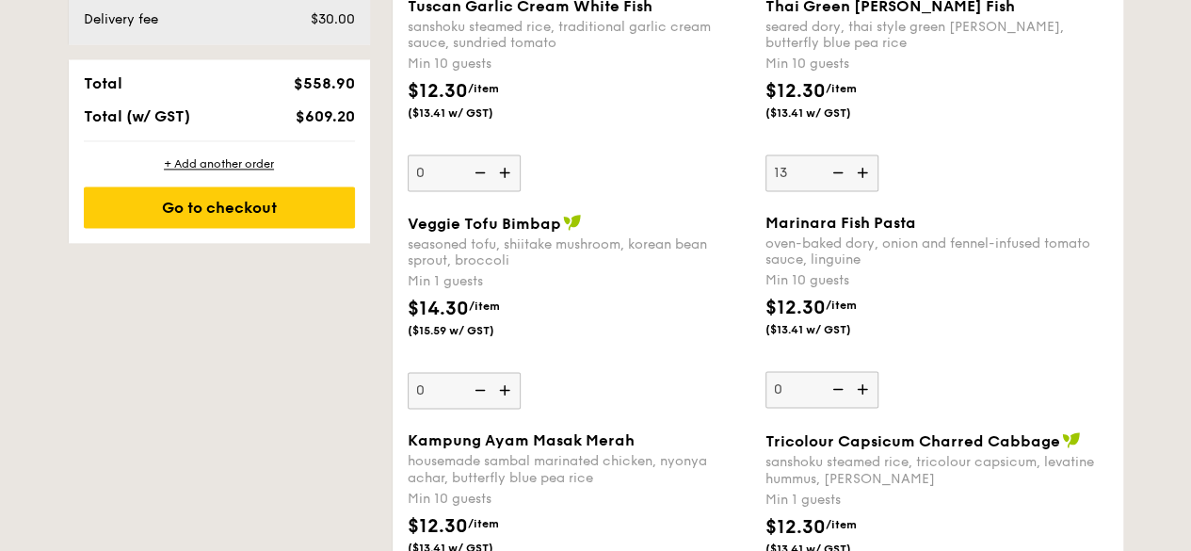
click at [838, 169] on input "13" at bounding box center [821, 172] width 113 height 37
click at [838, 169] on img at bounding box center [836, 172] width 28 height 36
click at [838, 169] on input "12" at bounding box center [821, 172] width 113 height 37
click at [838, 169] on img at bounding box center [836, 172] width 28 height 36
click at [838, 169] on input "11" at bounding box center [821, 172] width 113 height 37
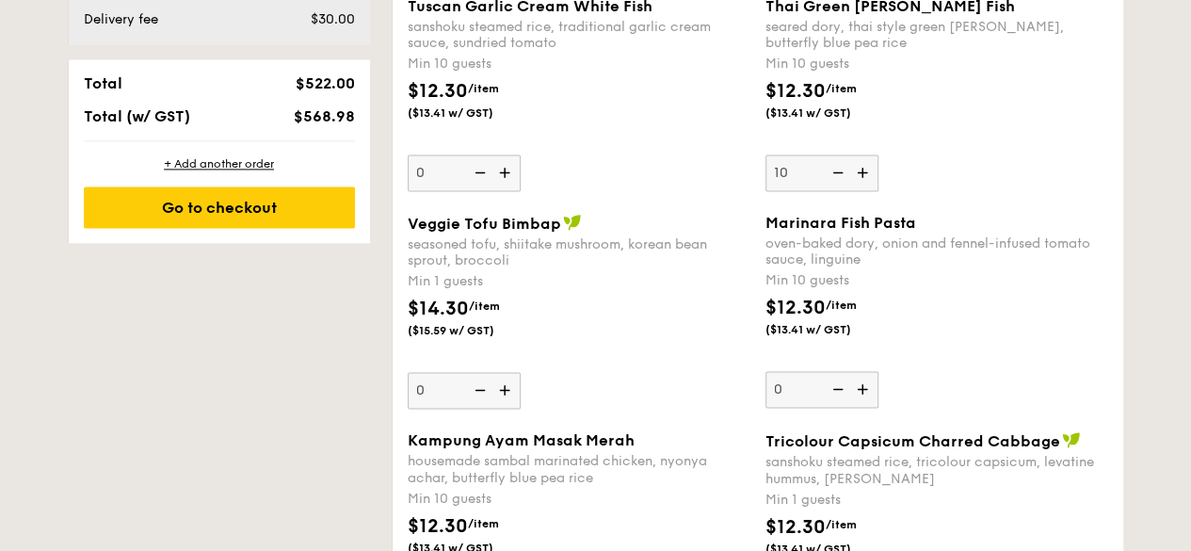
click at [838, 169] on img at bounding box center [836, 172] width 28 height 36
click at [838, 169] on input "10" at bounding box center [821, 172] width 113 height 37
type input "0"
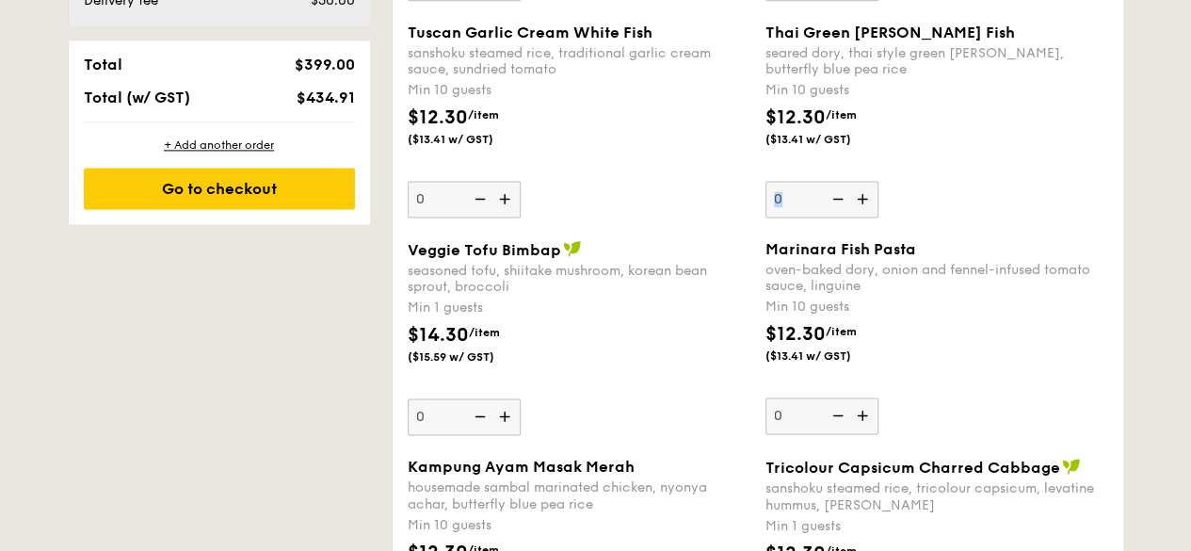
click at [838, 169] on div "Thai Green [PERSON_NAME] Fish seared dory, thai style green [PERSON_NAME], butt…" at bounding box center [936, 121] width 343 height 194
click at [838, 181] on input "0" at bounding box center [821, 199] width 113 height 37
click at [927, 297] on div "Min 10 guests" at bounding box center [936, 306] width 343 height 19
click at [878, 397] on input "0" at bounding box center [821, 415] width 113 height 37
click at [860, 410] on img at bounding box center [864, 415] width 28 height 36
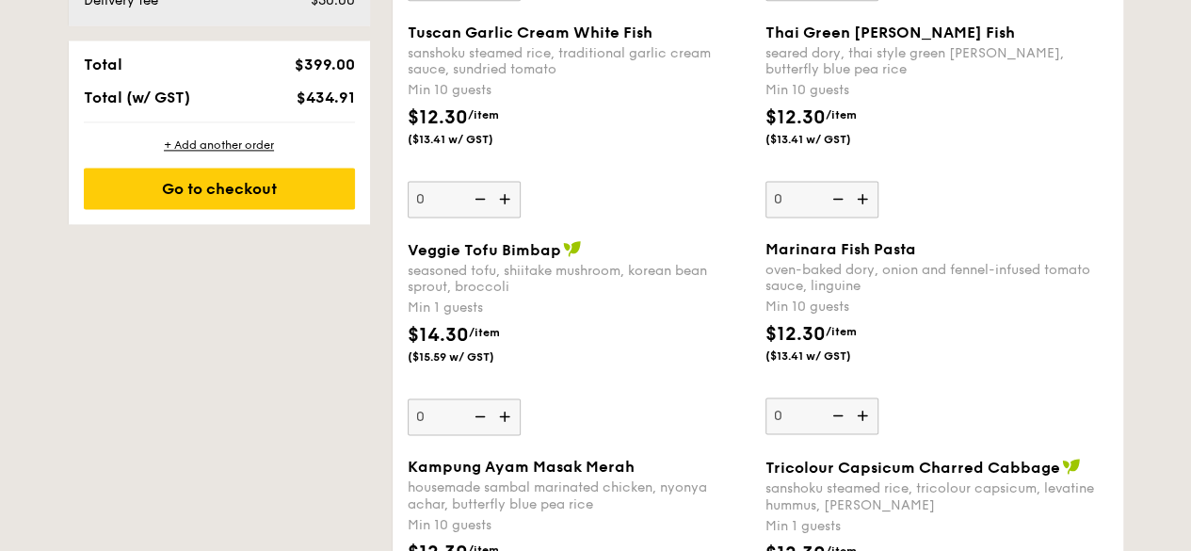
click at [860, 410] on input "0" at bounding box center [821, 415] width 113 height 37
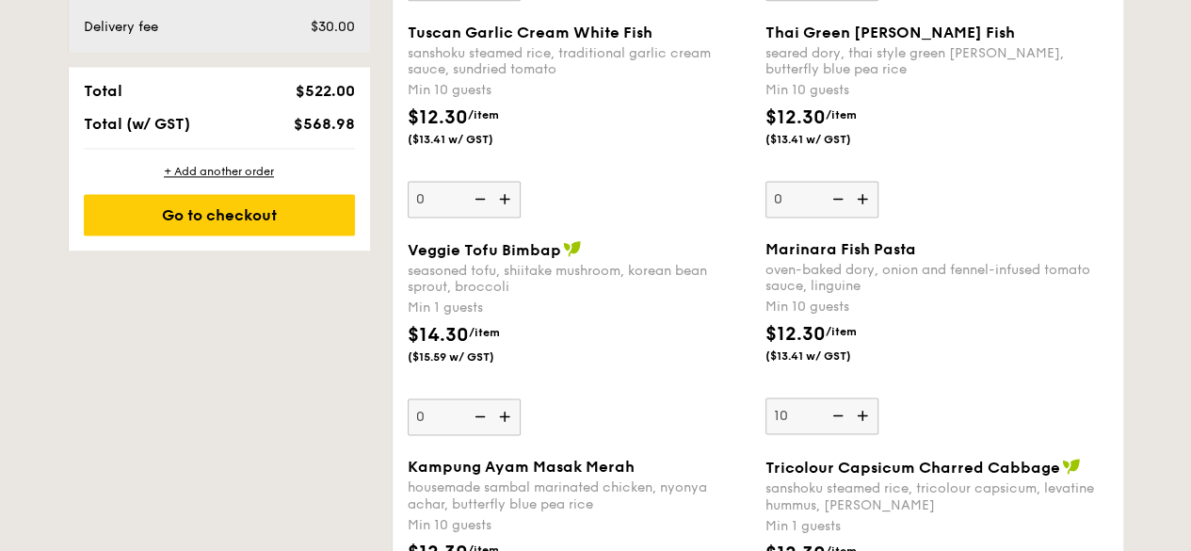
scroll to position [1318, 0]
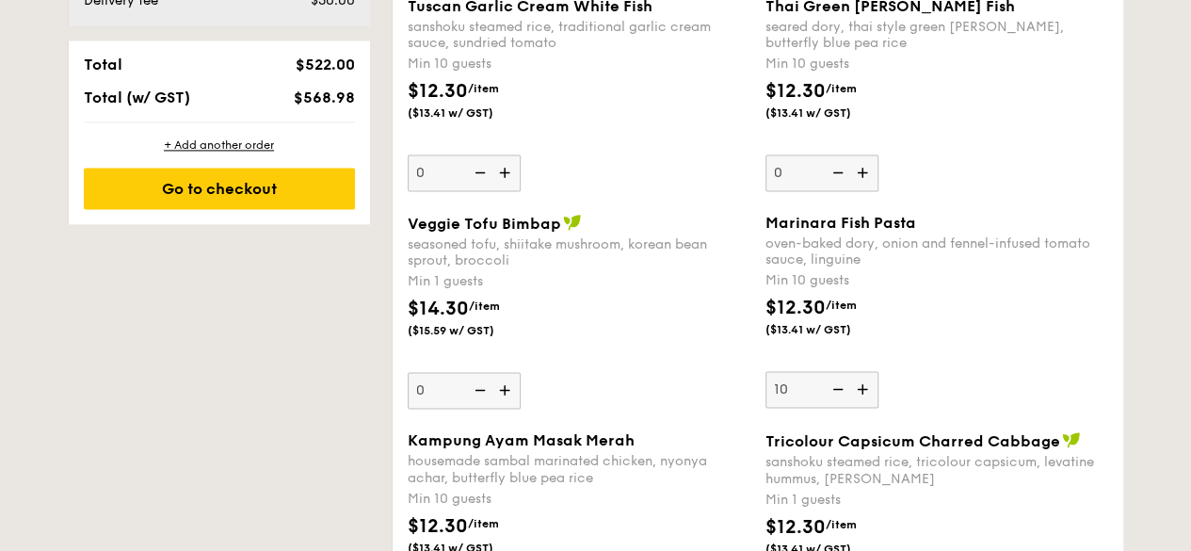
click at [860, 410] on div "Veggie Tofu Bimbap seasoned tofu, shiitake mushroom, korean bean sprout, brocco…" at bounding box center [757, 322] width 715 height 217
click at [868, 391] on img at bounding box center [864, 389] width 28 height 36
click at [868, 391] on input "10" at bounding box center [821, 389] width 113 height 37
click at [868, 391] on img at bounding box center [864, 389] width 28 height 36
click at [868, 391] on input "11" at bounding box center [821, 389] width 113 height 37
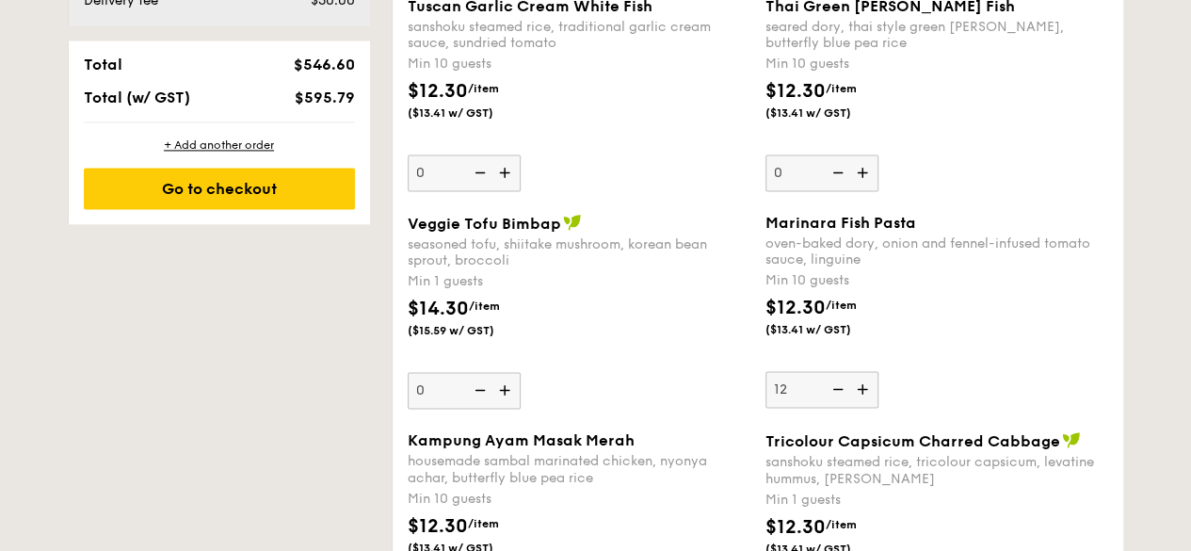
click at [868, 390] on img at bounding box center [864, 389] width 28 height 36
click at [868, 390] on input "12" at bounding box center [821, 389] width 113 height 37
click at [868, 390] on img at bounding box center [864, 389] width 28 height 36
click at [868, 390] on input "13" at bounding box center [821, 389] width 113 height 37
click at [868, 390] on img at bounding box center [864, 389] width 28 height 36
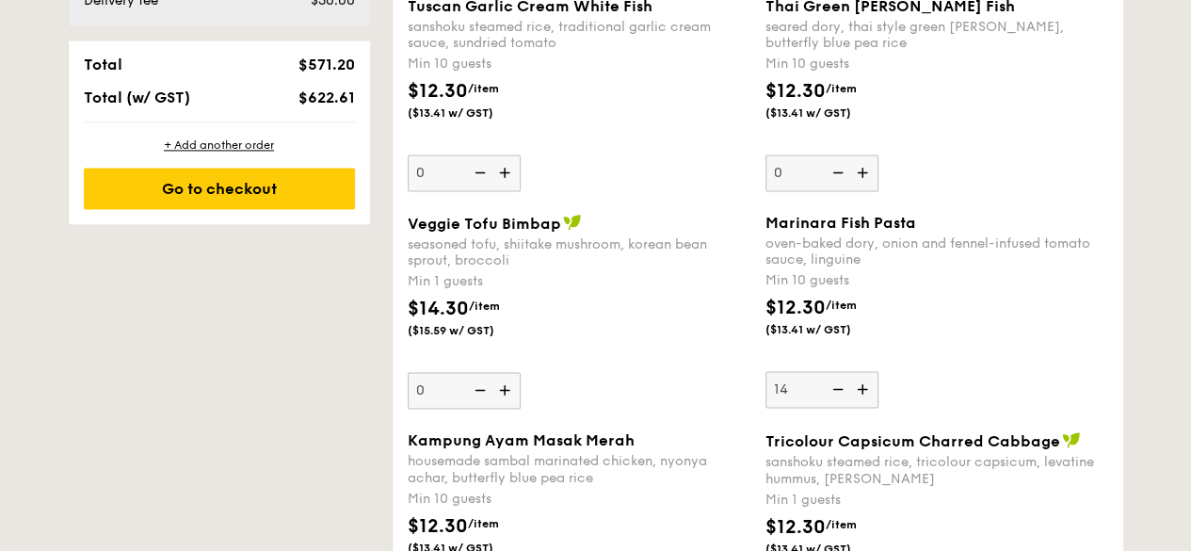
click at [868, 390] on input "14" at bounding box center [821, 389] width 113 height 37
click at [868, 390] on img at bounding box center [864, 389] width 28 height 36
click at [868, 390] on input "15" at bounding box center [821, 389] width 113 height 37
click at [868, 390] on img at bounding box center [864, 389] width 28 height 36
click at [868, 390] on input "16" at bounding box center [821, 389] width 113 height 37
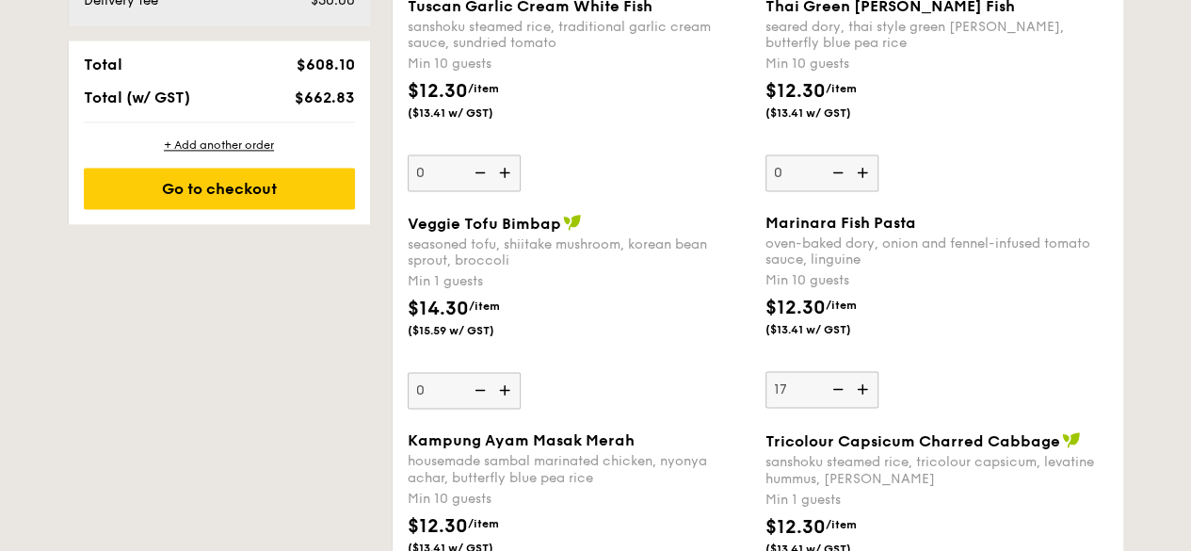
click at [868, 390] on img at bounding box center [864, 389] width 28 height 36
click at [868, 390] on input "17" at bounding box center [821, 389] width 113 height 37
click at [868, 390] on img at bounding box center [864, 389] width 28 height 36
click at [868, 390] on input "18" at bounding box center [821, 389] width 113 height 37
click at [868, 390] on img at bounding box center [864, 389] width 28 height 36
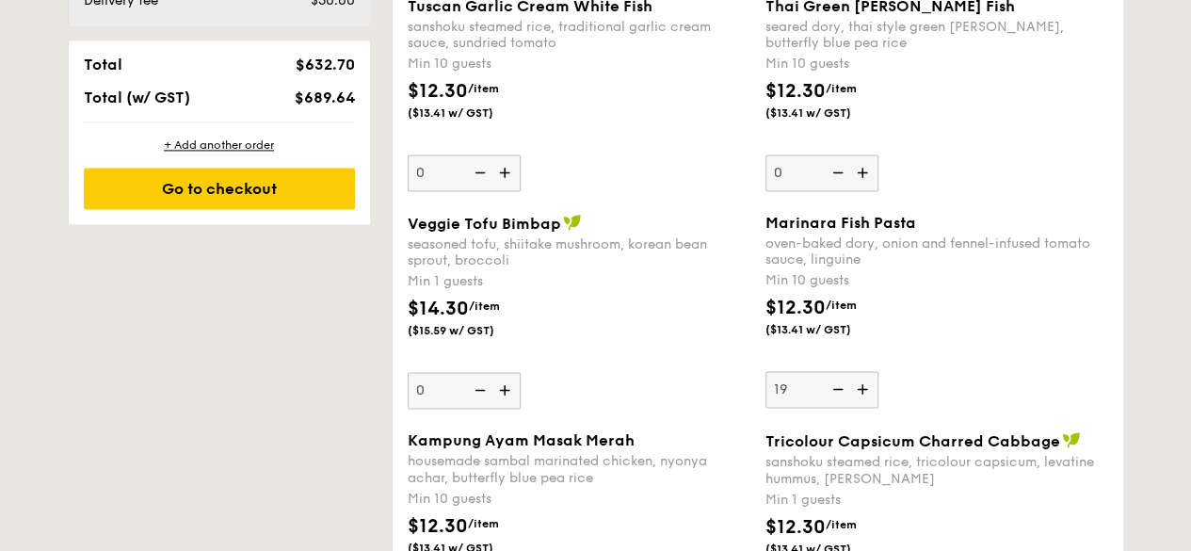
click at [868, 390] on input "19" at bounding box center [821, 389] width 113 height 37
click at [868, 390] on img at bounding box center [864, 389] width 28 height 36
click at [868, 390] on input "20" at bounding box center [821, 389] width 113 height 37
click at [868, 390] on img at bounding box center [864, 389] width 28 height 36
click at [868, 390] on input "21" at bounding box center [821, 389] width 113 height 37
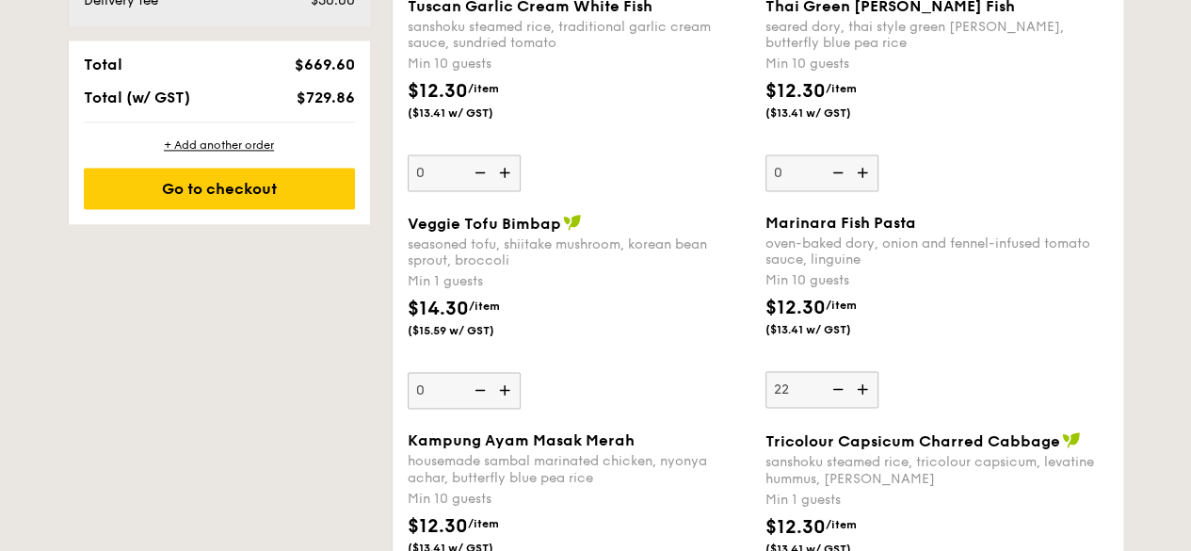
click at [868, 390] on img at bounding box center [864, 389] width 28 height 36
click at [868, 390] on input "22" at bounding box center [821, 389] width 113 height 37
click at [868, 390] on img at bounding box center [864, 389] width 28 height 36
click at [868, 390] on input "23" at bounding box center [821, 389] width 113 height 37
click at [868, 390] on img at bounding box center [864, 389] width 28 height 36
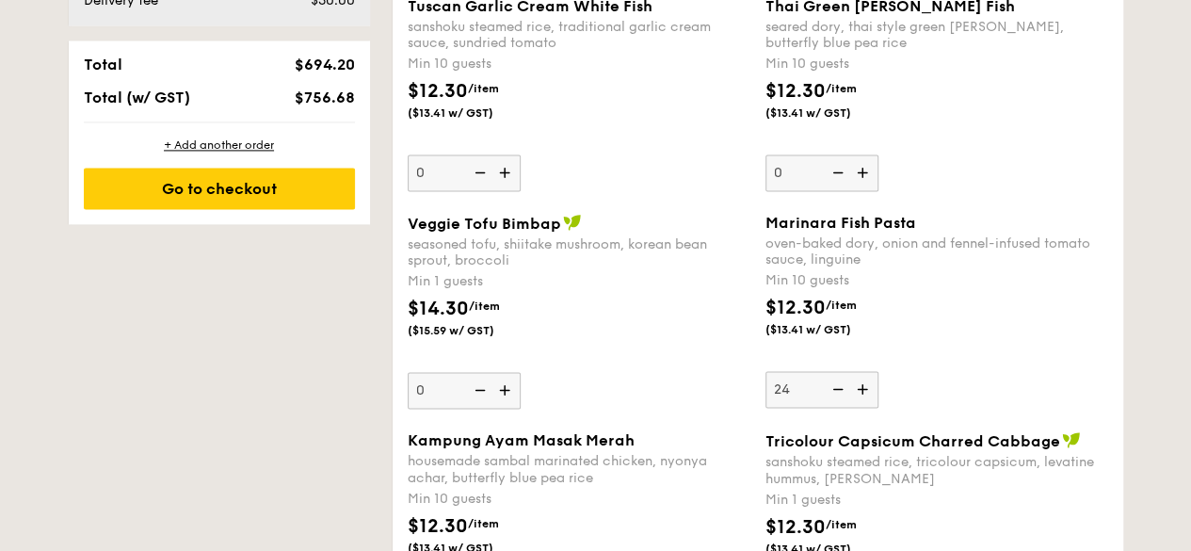
click at [868, 390] on input "24" at bounding box center [821, 389] width 113 height 37
click at [868, 390] on img at bounding box center [864, 389] width 28 height 36
click at [868, 390] on input "25" at bounding box center [821, 389] width 113 height 37
click at [868, 390] on img at bounding box center [864, 389] width 28 height 36
click at [868, 390] on input "26" at bounding box center [821, 389] width 113 height 37
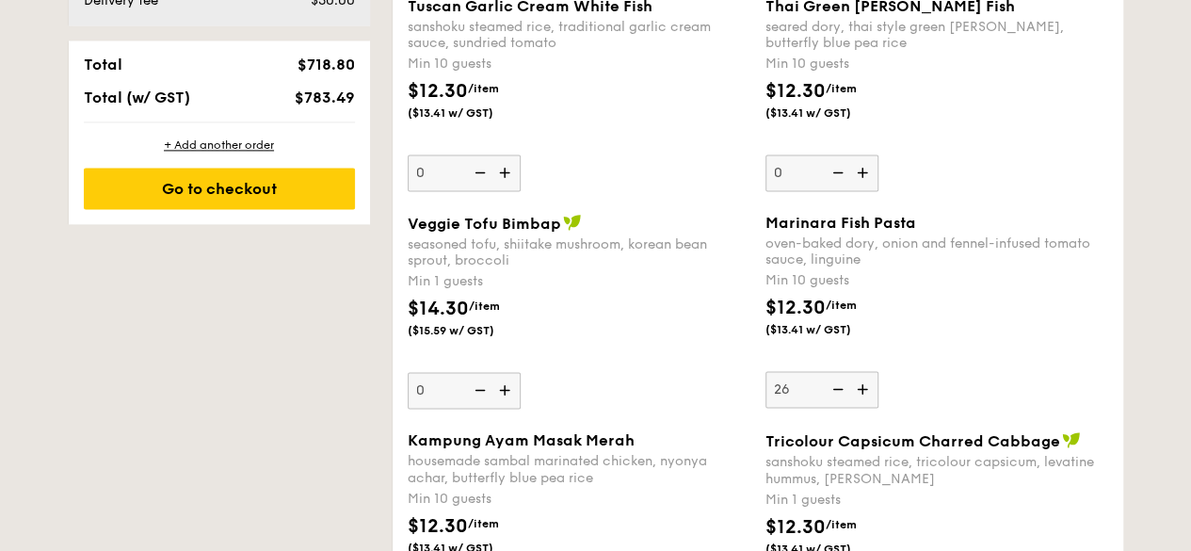
click at [868, 390] on img at bounding box center [864, 389] width 28 height 36
click at [868, 390] on input "26" at bounding box center [821, 389] width 113 height 37
click at [867, 385] on img at bounding box center [864, 389] width 28 height 36
click at [867, 385] on input "26" at bounding box center [821, 389] width 113 height 37
click at [863, 384] on img at bounding box center [864, 389] width 28 height 36
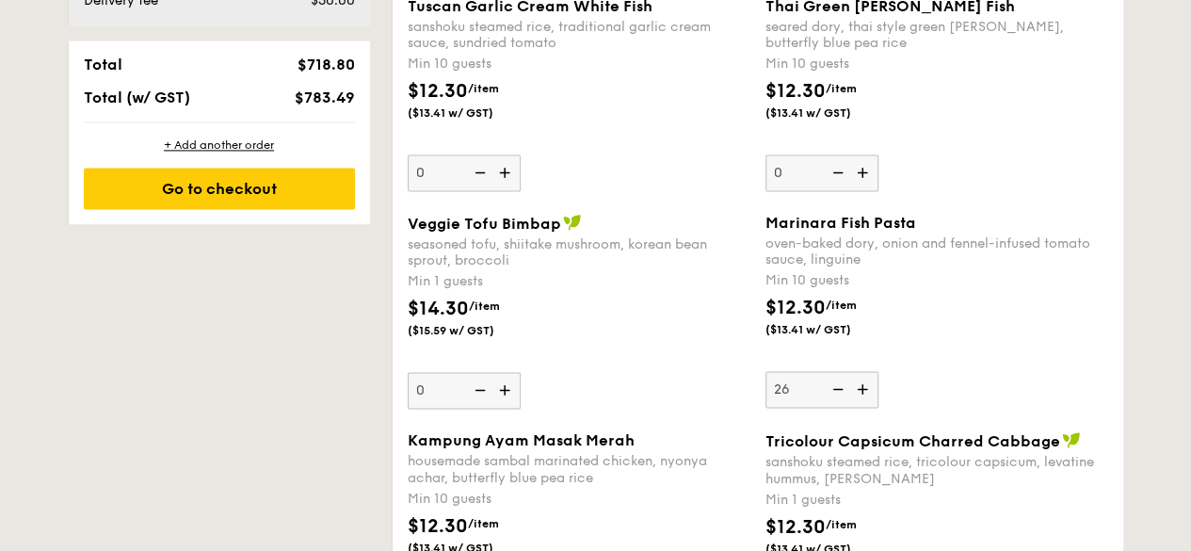
click at [863, 384] on input "26" at bounding box center [821, 389] width 113 height 37
click at [859, 382] on img at bounding box center [864, 389] width 28 height 36
click at [859, 382] on input "26" at bounding box center [821, 389] width 113 height 37
click at [861, 382] on img at bounding box center [864, 389] width 28 height 36
click at [861, 382] on input "26" at bounding box center [821, 389] width 113 height 37
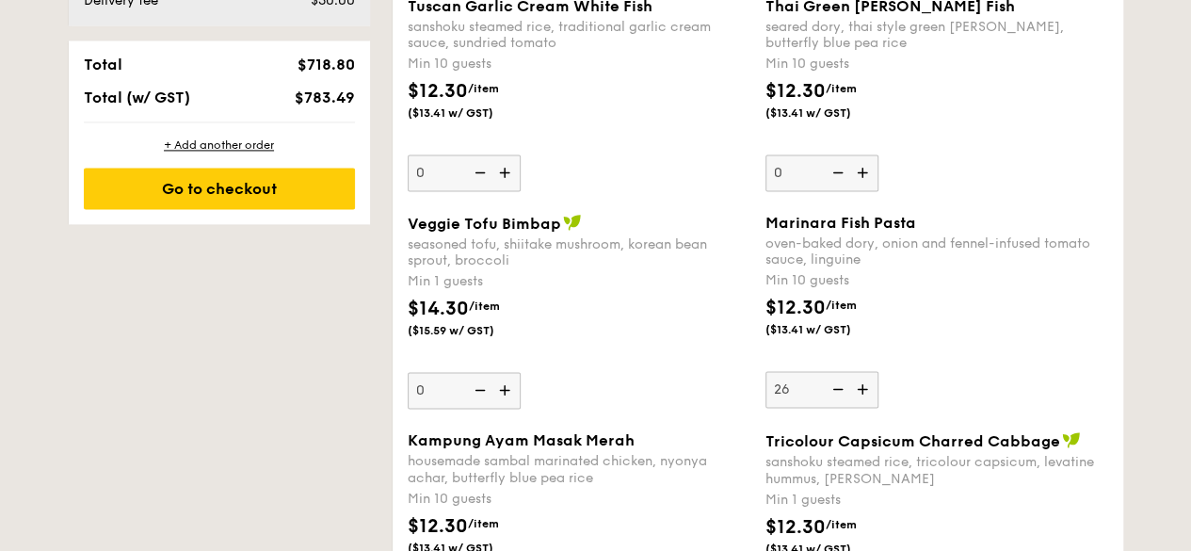
click at [862, 382] on img at bounding box center [864, 389] width 28 height 36
click at [862, 382] on input "26" at bounding box center [821, 389] width 113 height 37
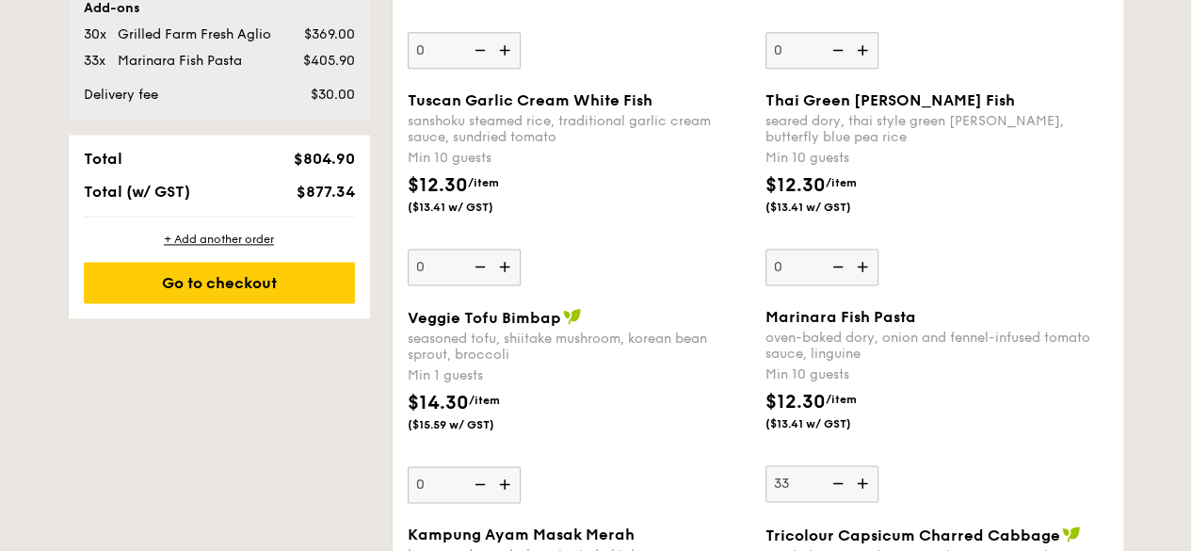
click at [864, 478] on img at bounding box center [864, 483] width 28 height 36
click at [864, 478] on input "33" at bounding box center [821, 483] width 113 height 37
click at [834, 480] on img at bounding box center [836, 483] width 28 height 36
click at [834, 480] on input "34" at bounding box center [821, 483] width 113 height 37
click at [834, 480] on img at bounding box center [836, 483] width 28 height 36
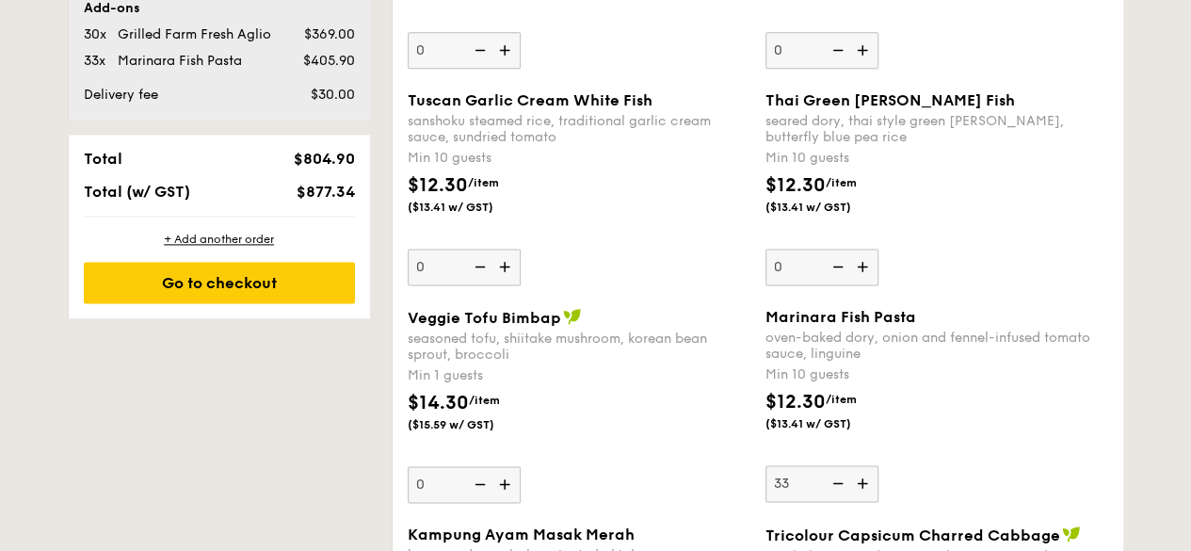
click at [834, 480] on input "33" at bounding box center [821, 483] width 113 height 37
click at [834, 480] on img at bounding box center [836, 483] width 28 height 36
click at [834, 480] on input "32" at bounding box center [821, 483] width 113 height 37
click at [834, 480] on img at bounding box center [836, 483] width 28 height 36
click at [834, 480] on input "31" at bounding box center [821, 483] width 113 height 37
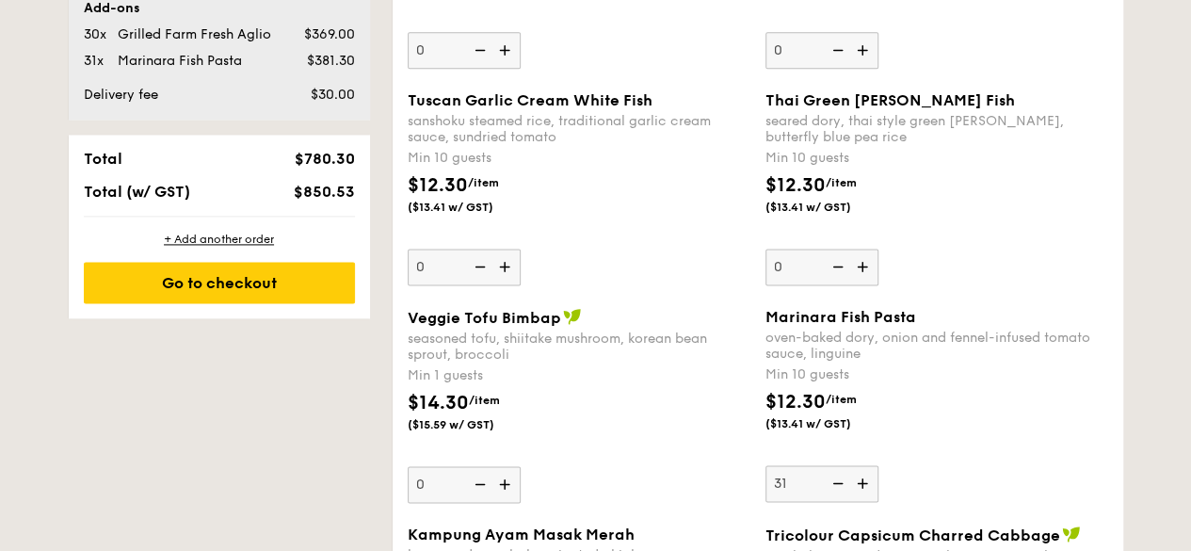
type input "30"
click at [979, 413] on div "$12.30 /item ($13.41 w/ GST)" at bounding box center [937, 421] width 358 height 66
click at [878, 465] on input "30" at bounding box center [821, 483] width 113 height 37
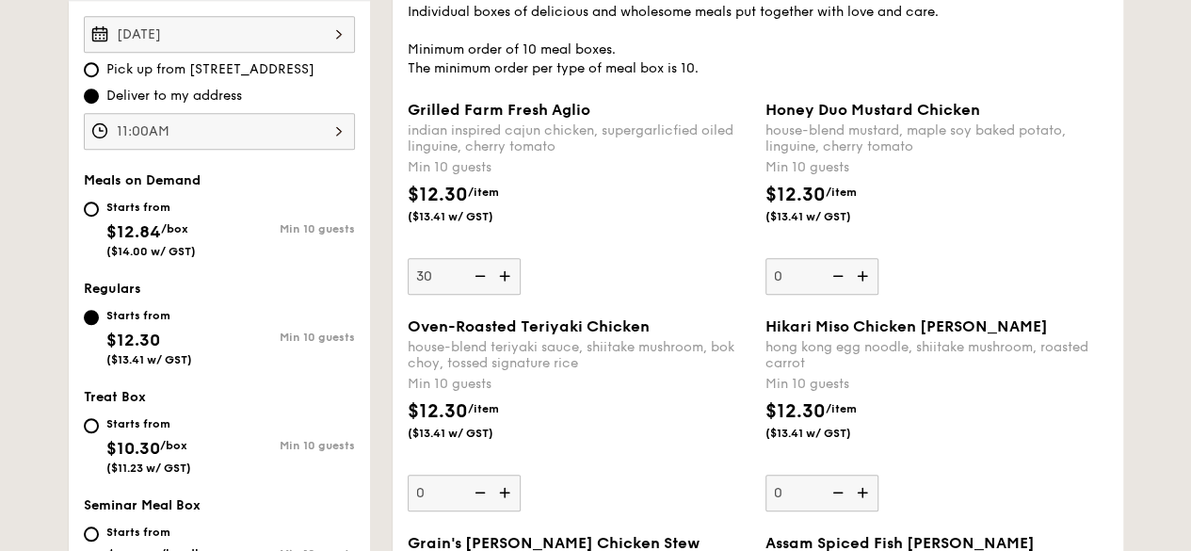
scroll to position [1427, 0]
